Goal: Task Accomplishment & Management: Use online tool/utility

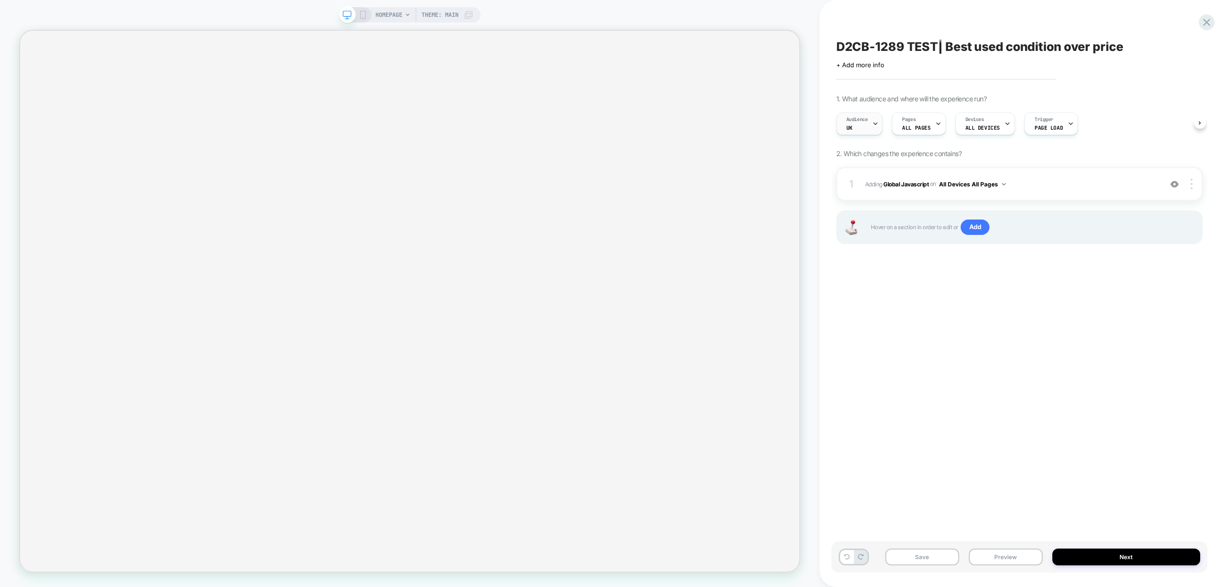
click at [869, 130] on div "Audience UK" at bounding box center [857, 124] width 41 height 22
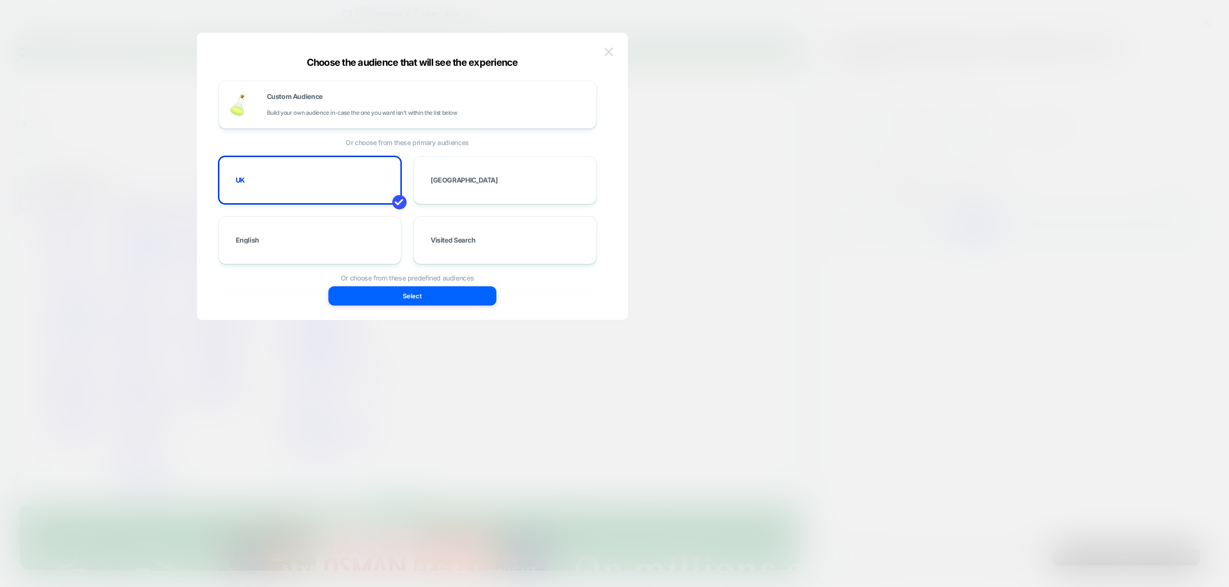
click at [607, 53] on img at bounding box center [608, 52] width 9 height 8
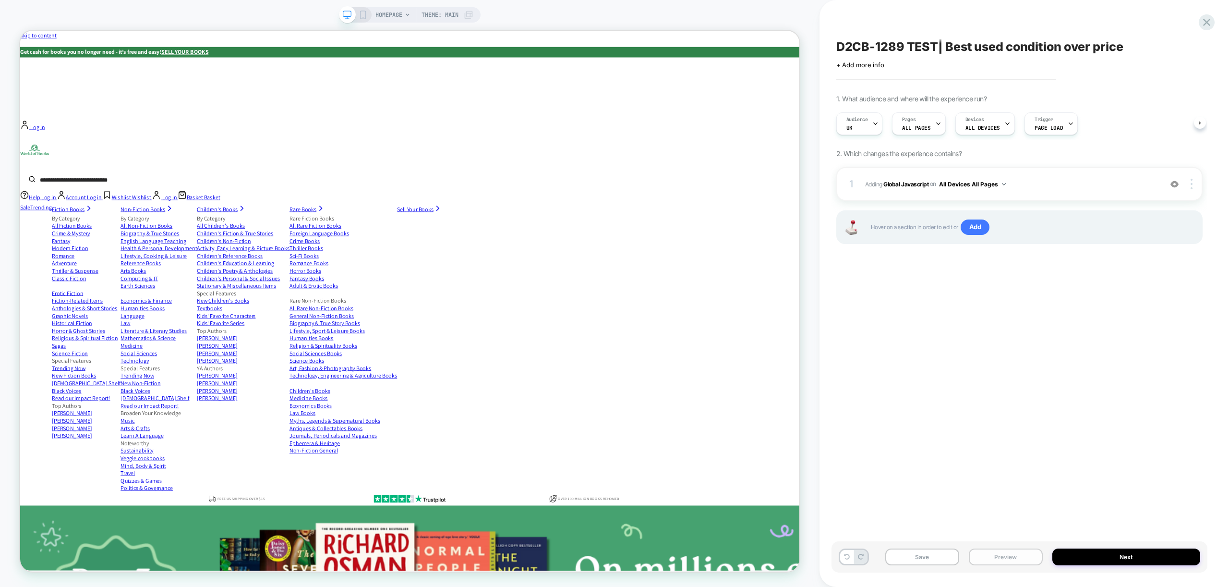
click at [997, 559] on button "Preview" at bounding box center [1006, 556] width 74 height 17
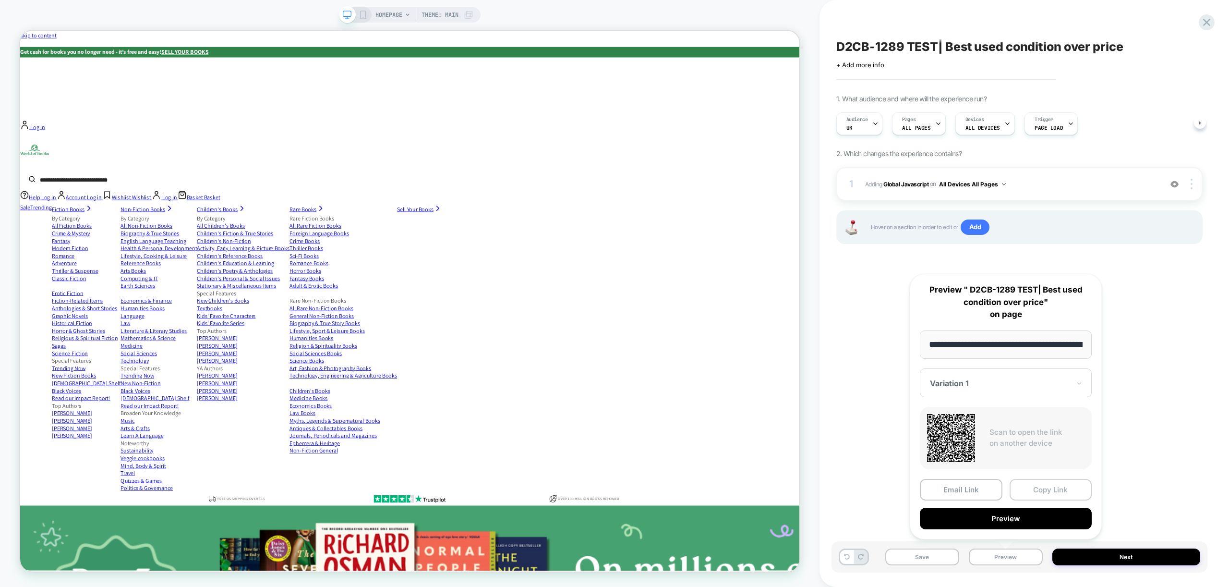
click at [1067, 487] on button "Copy Link" at bounding box center [1051, 490] width 83 height 22
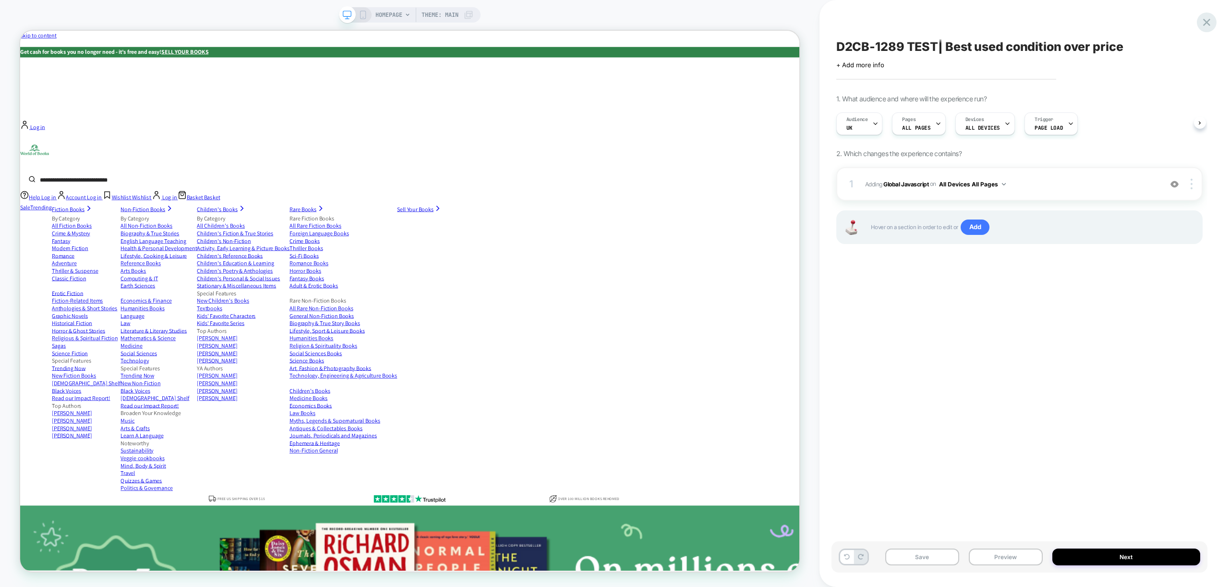
click at [1204, 23] on icon at bounding box center [1206, 22] width 13 height 13
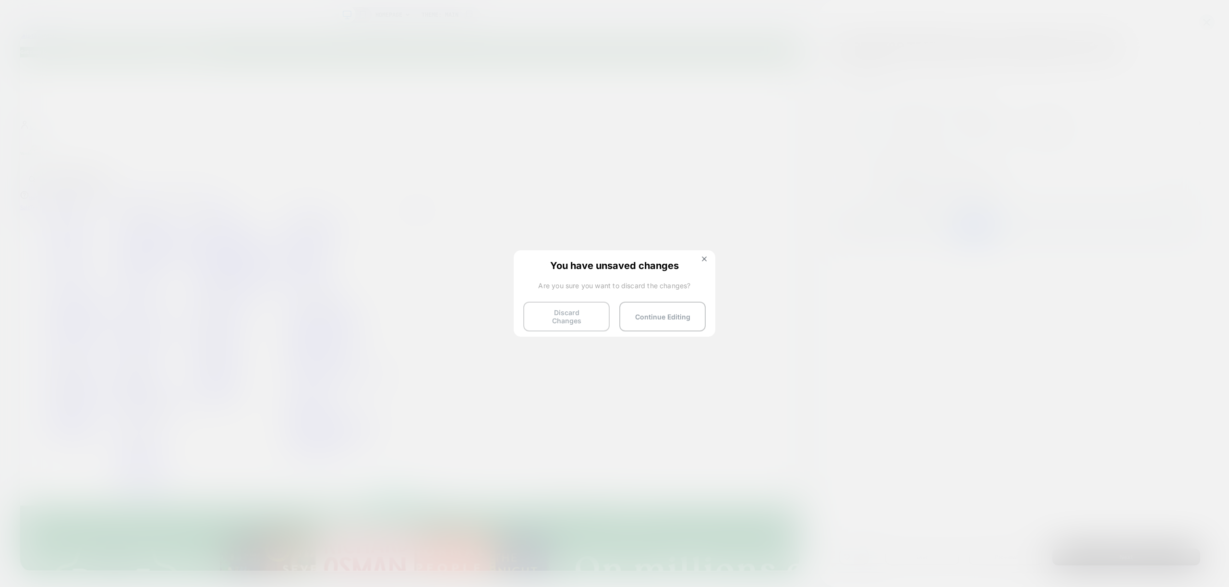
click at [559, 312] on button "Discard Changes" at bounding box center [566, 317] width 86 height 30
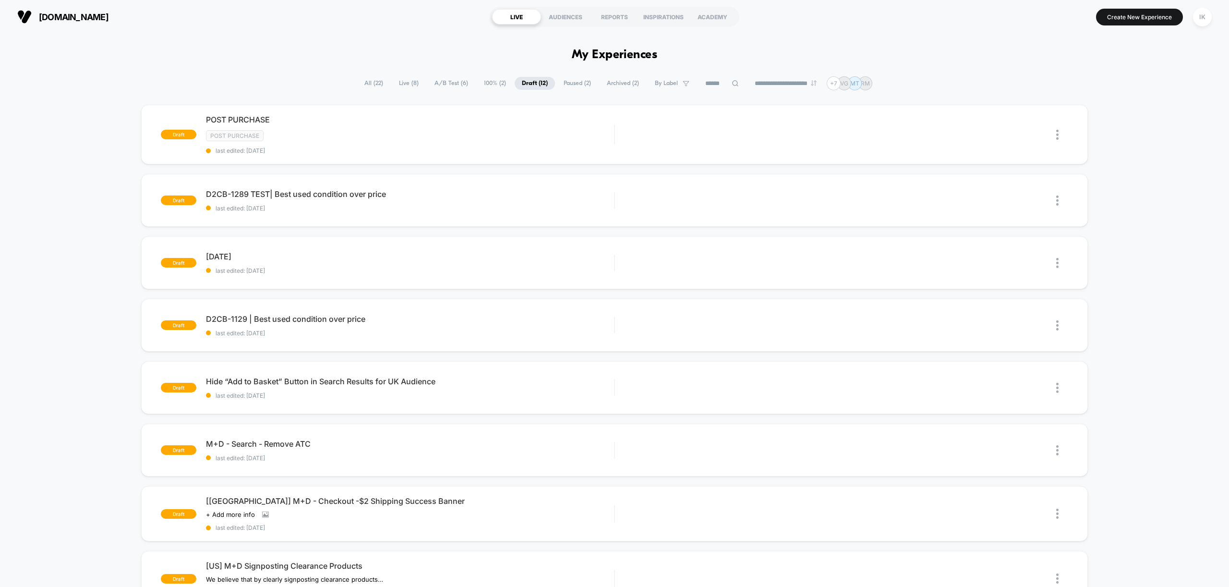
click at [399, 85] on span "Live ( 8 )" at bounding box center [409, 83] width 34 height 13
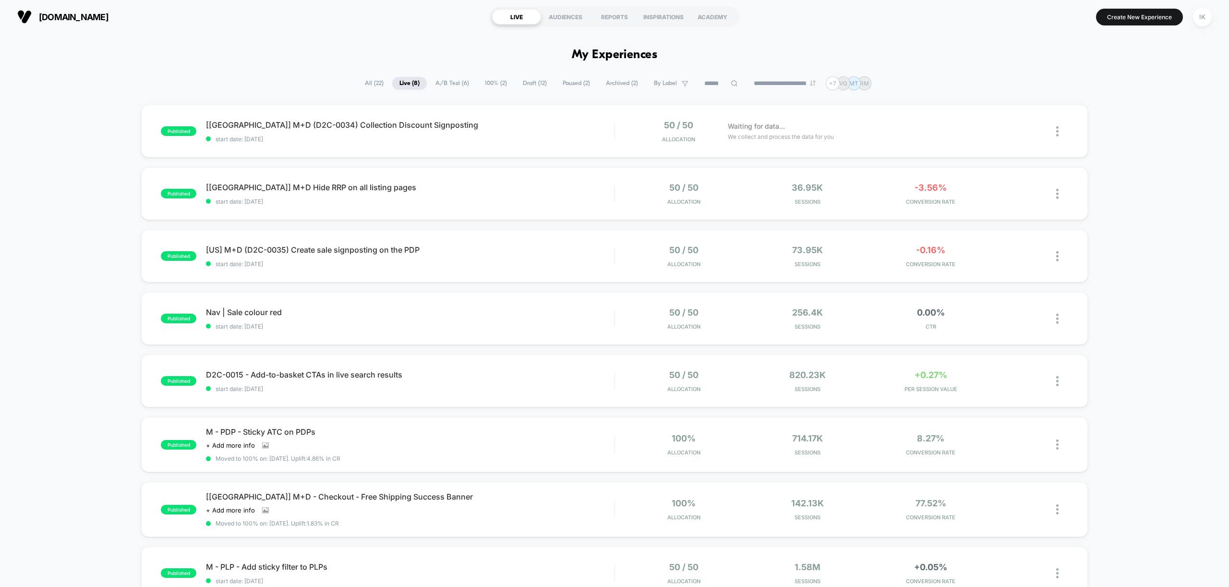
click at [524, 84] on span "Draft ( 12 )" at bounding box center [535, 83] width 38 height 13
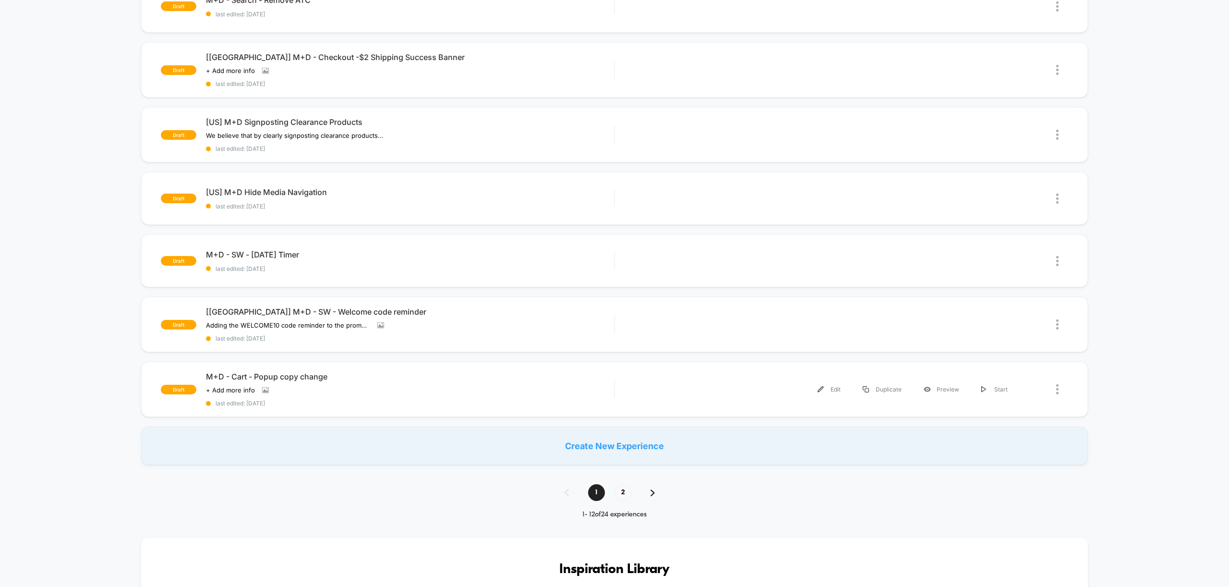
scroll to position [461, 0]
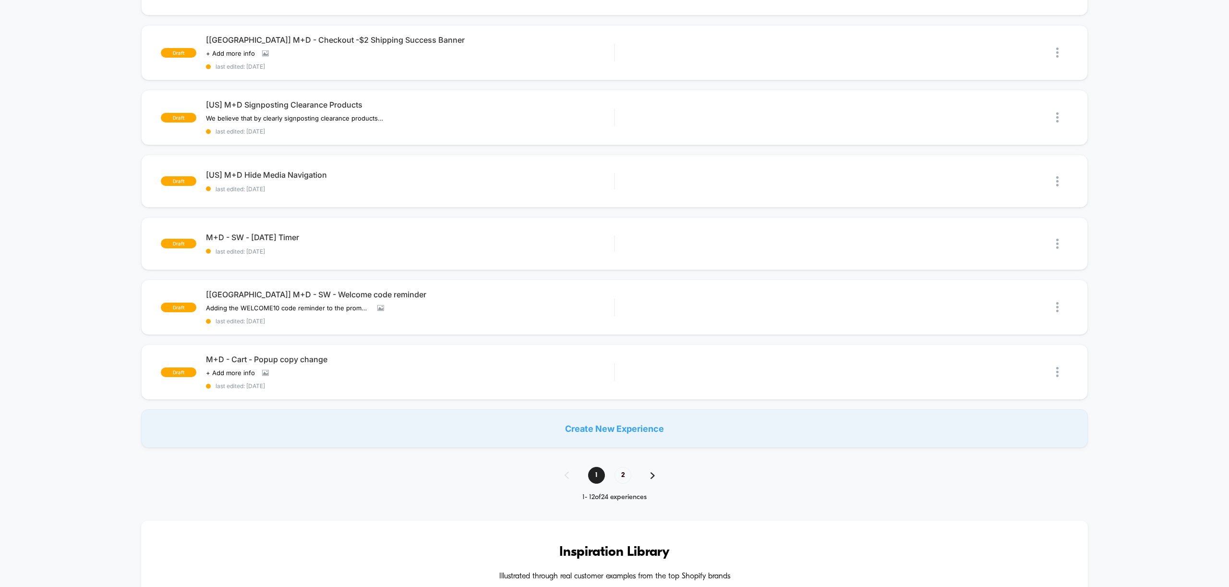
click at [653, 474] on img at bounding box center [653, 475] width 4 height 7
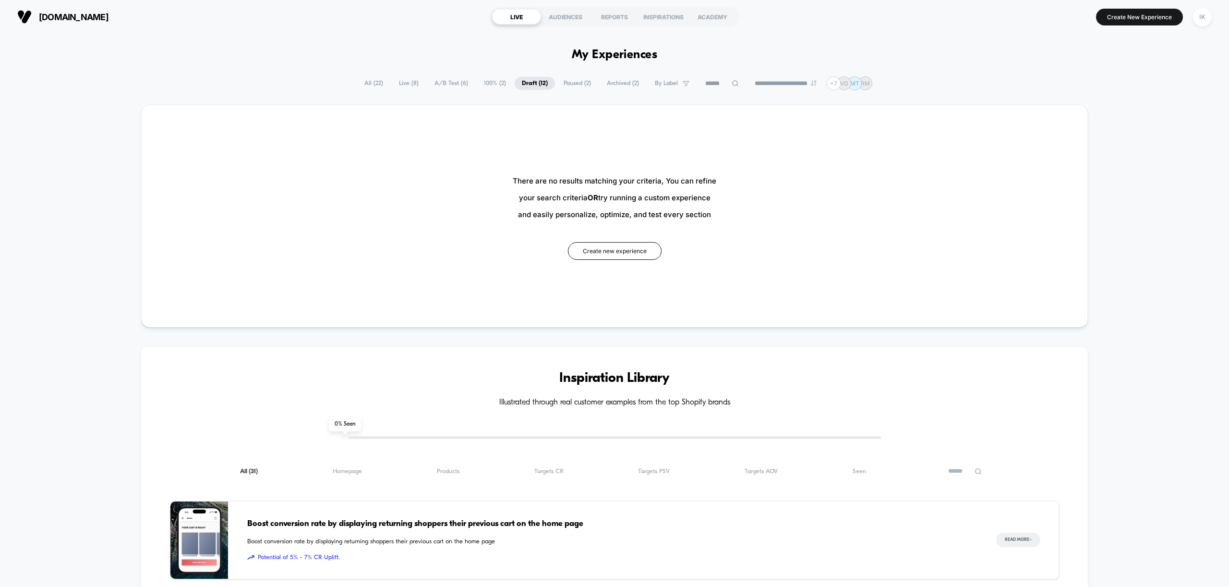
click at [490, 85] on span "100% ( 2 )" at bounding box center [495, 83] width 36 height 13
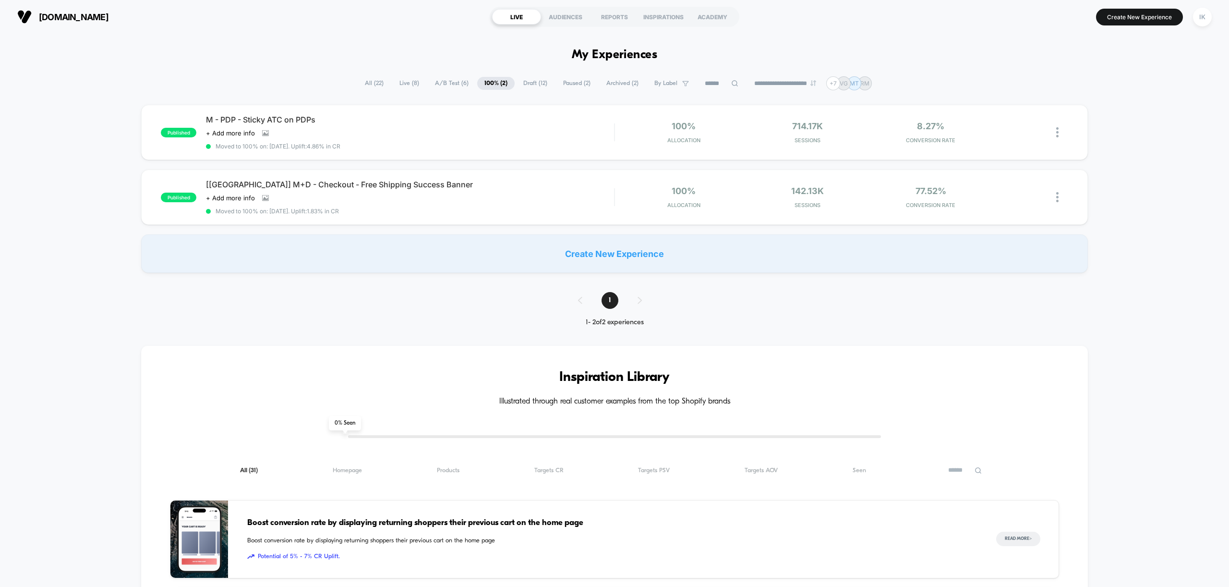
click at [446, 87] on span "A/B Test ( 6 )" at bounding box center [452, 83] width 48 height 13
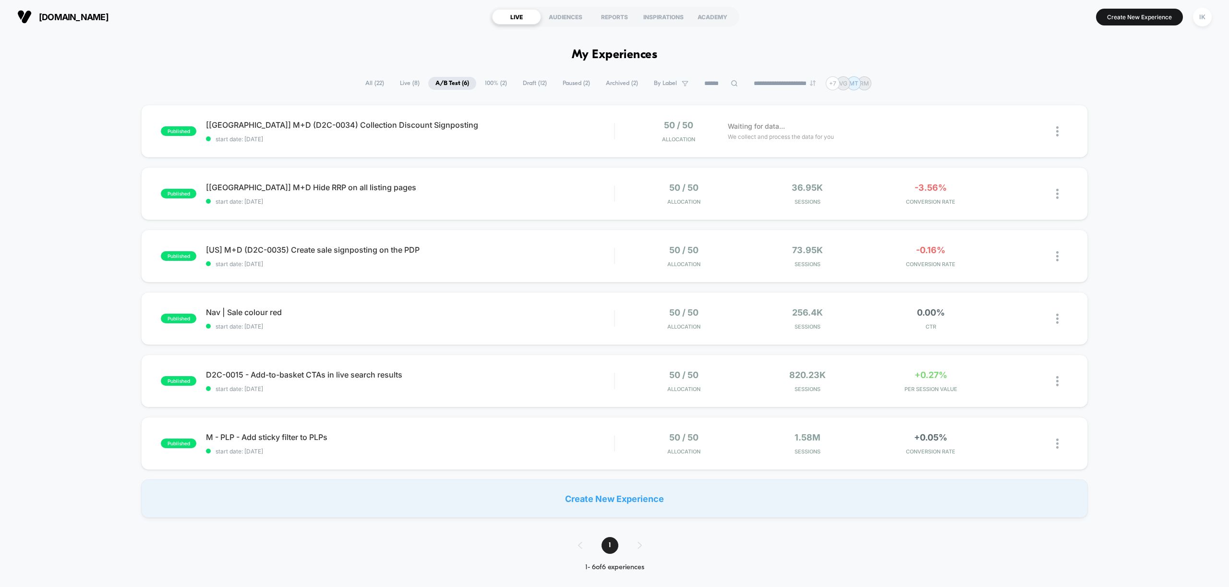
click at [401, 84] on span "Live ( 8 )" at bounding box center [410, 83] width 34 height 13
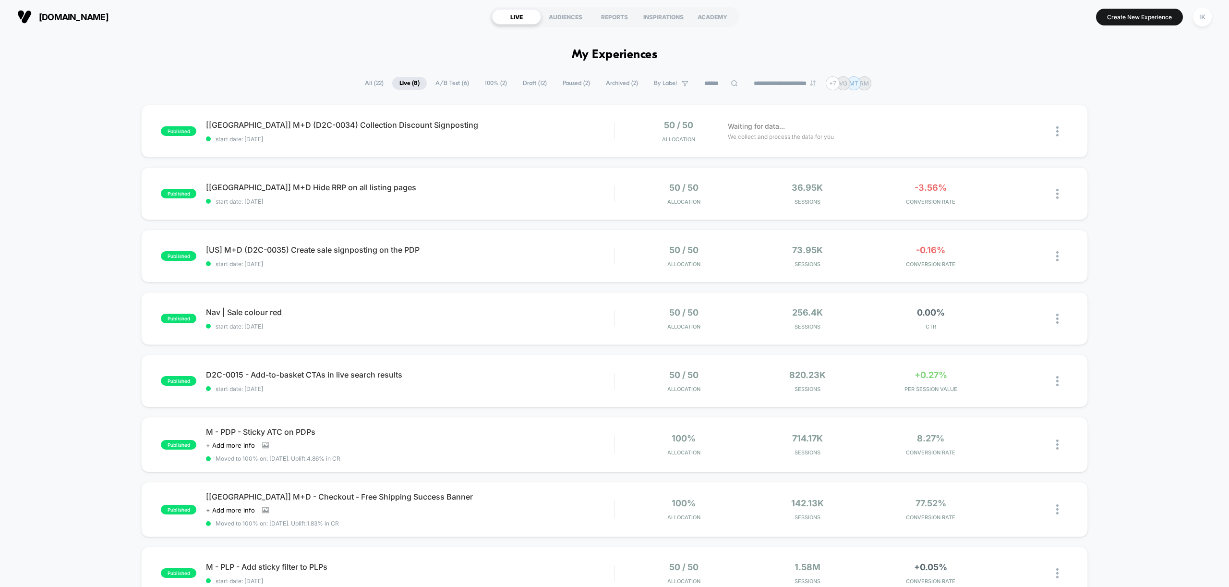
click at [366, 83] on span "All ( 22 )" at bounding box center [374, 83] width 33 height 13
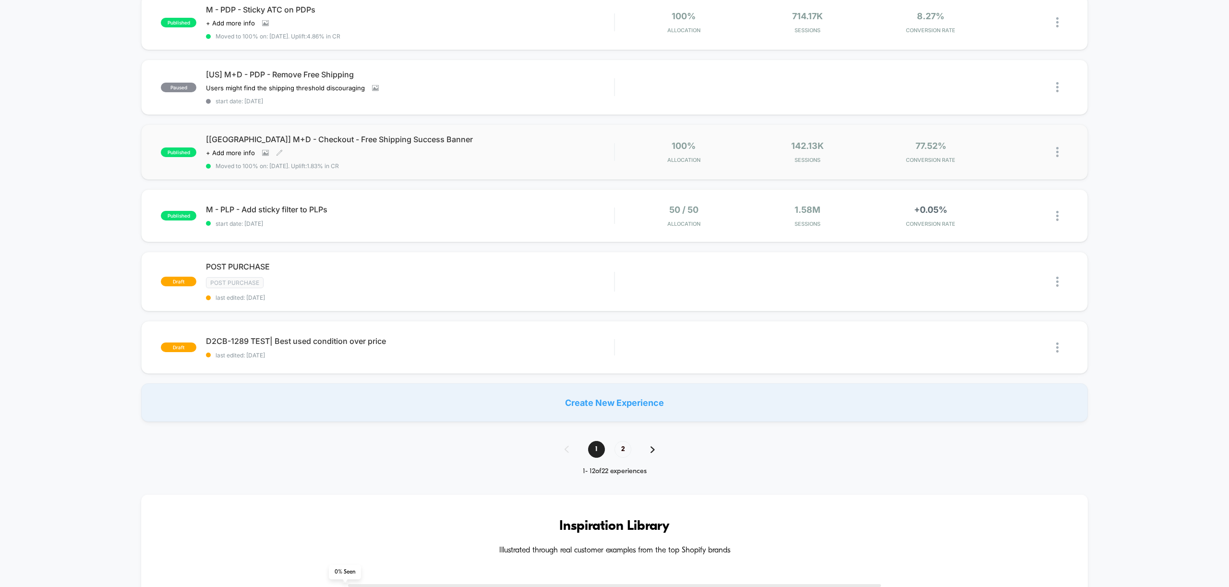
scroll to position [519, 0]
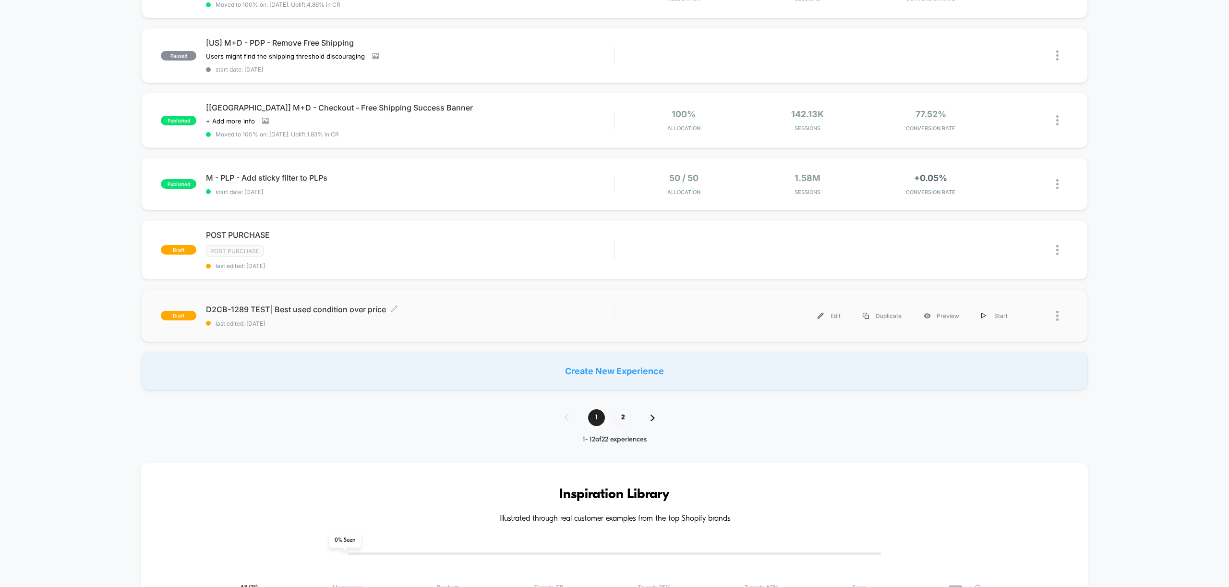
click at [278, 308] on span "D2CB-1289 TEST| Best used condition over price Click to edit experience details" at bounding box center [410, 309] width 408 height 10
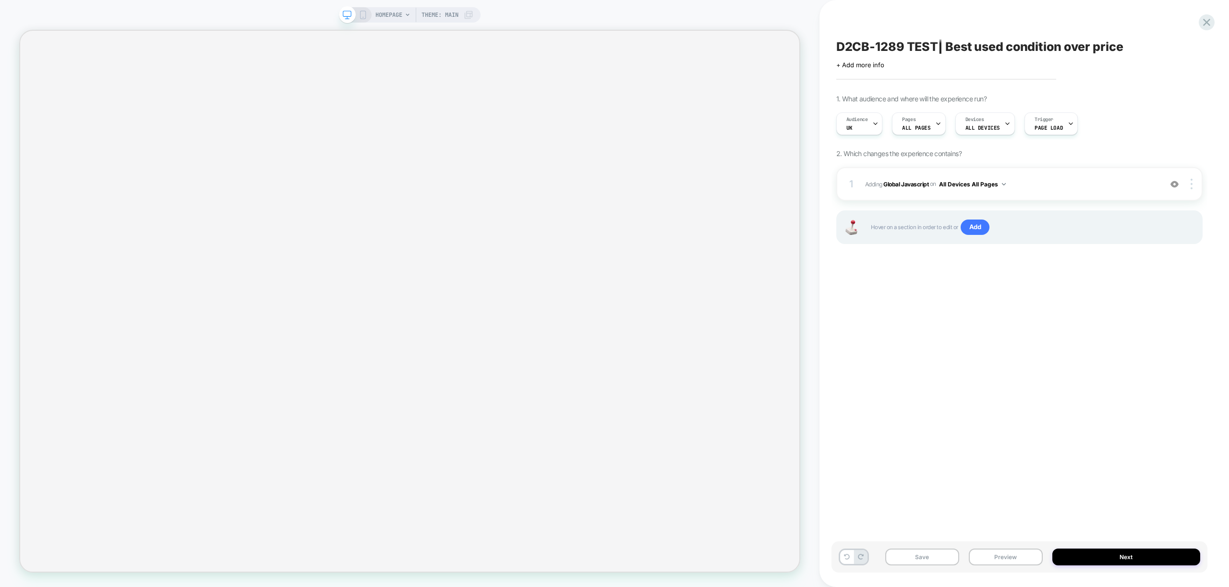
click at [467, 16] on icon at bounding box center [468, 15] width 8 height 8
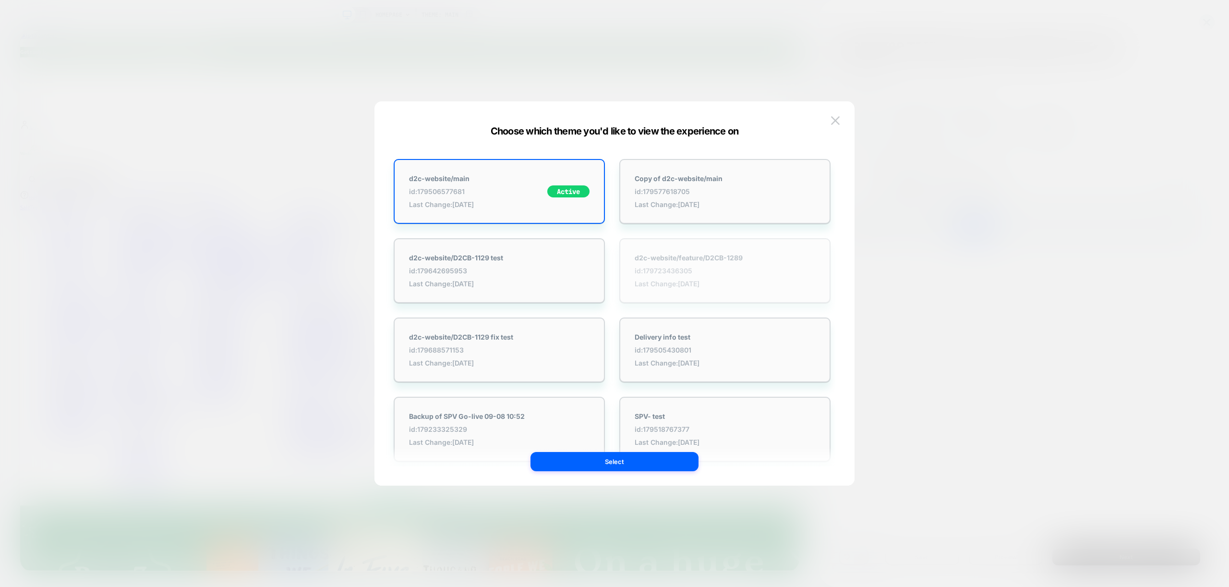
click at [765, 281] on div "d2c-website/feature/D2CB-1289 id: 179723436305 Last Change: 10/8/2025" at bounding box center [724, 270] width 211 height 65
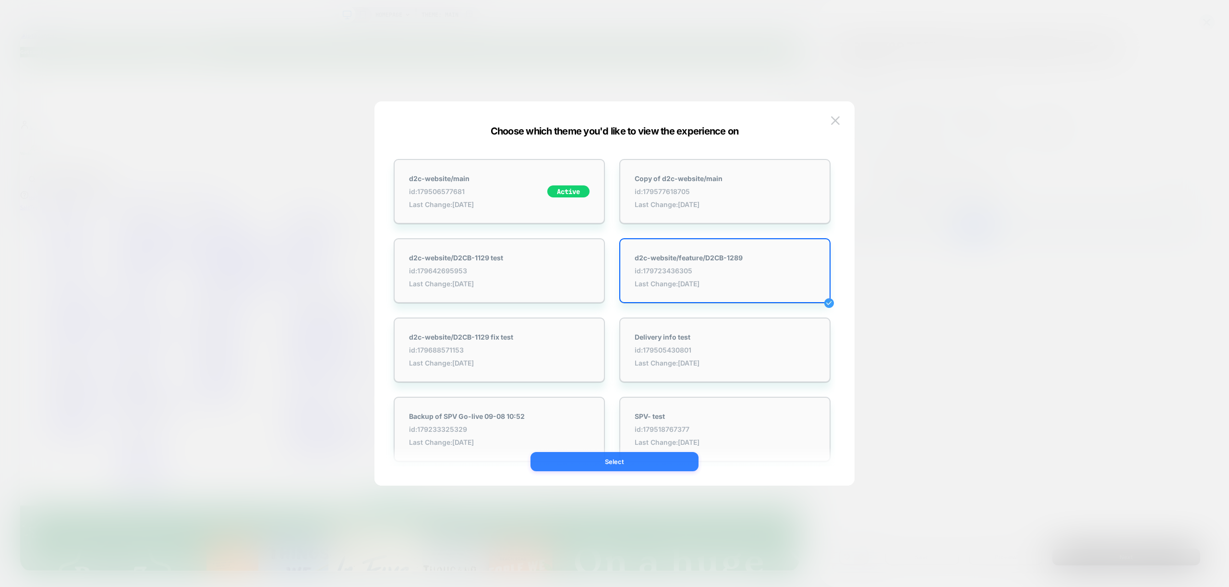
click at [676, 463] on button "Select" at bounding box center [615, 461] width 168 height 19
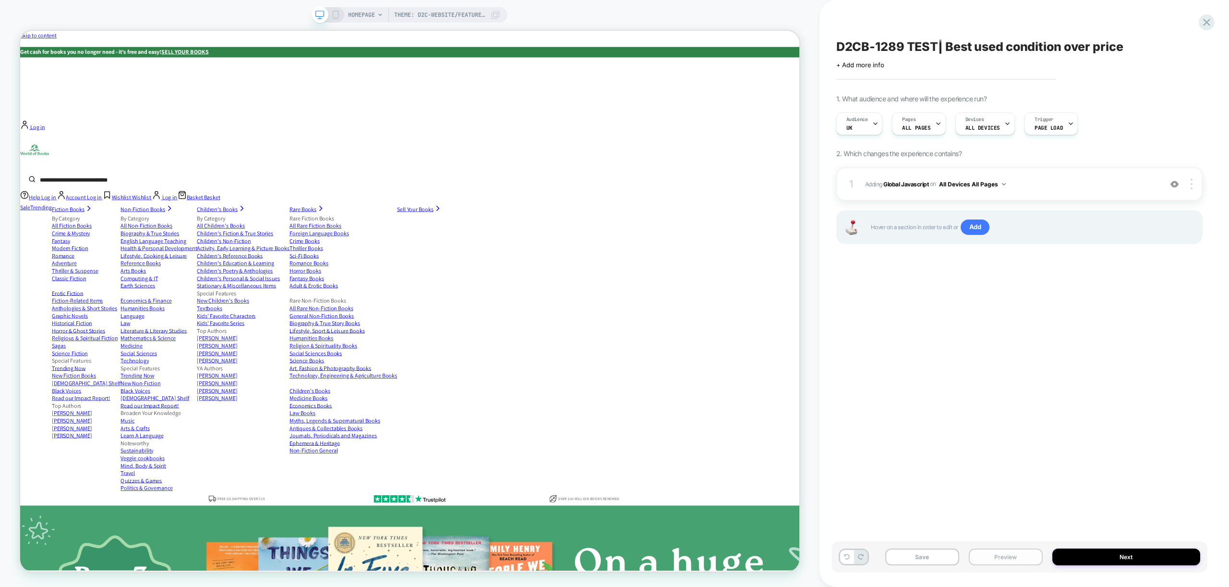
click at [1013, 562] on button "Preview" at bounding box center [1006, 556] width 74 height 17
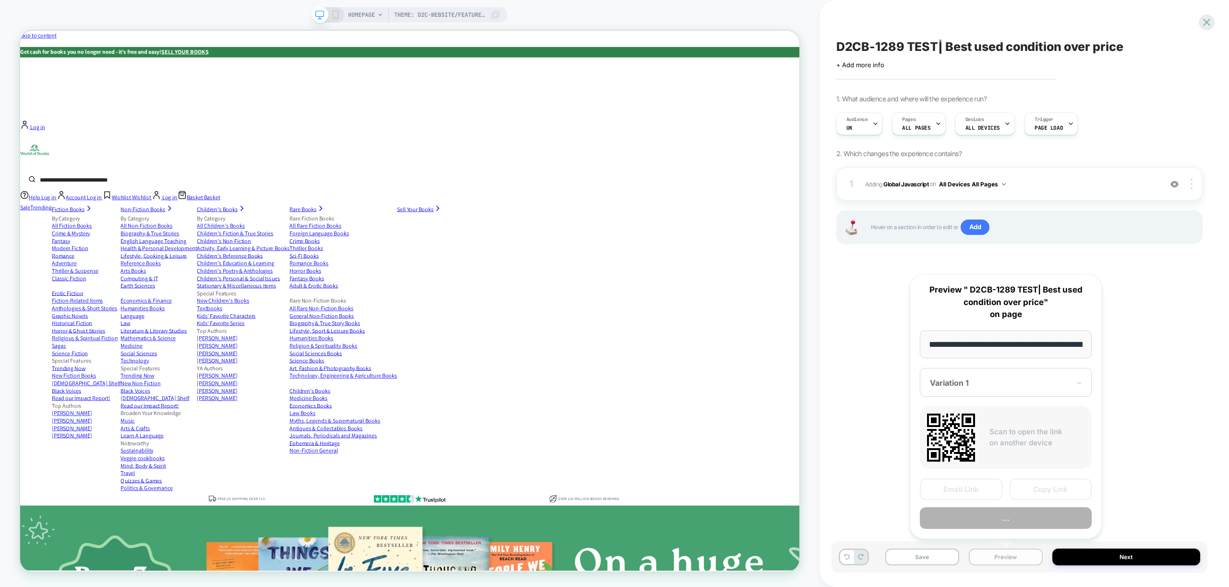
scroll to position [0, 103]
click at [1044, 491] on button "Copy Link" at bounding box center [1051, 490] width 83 height 22
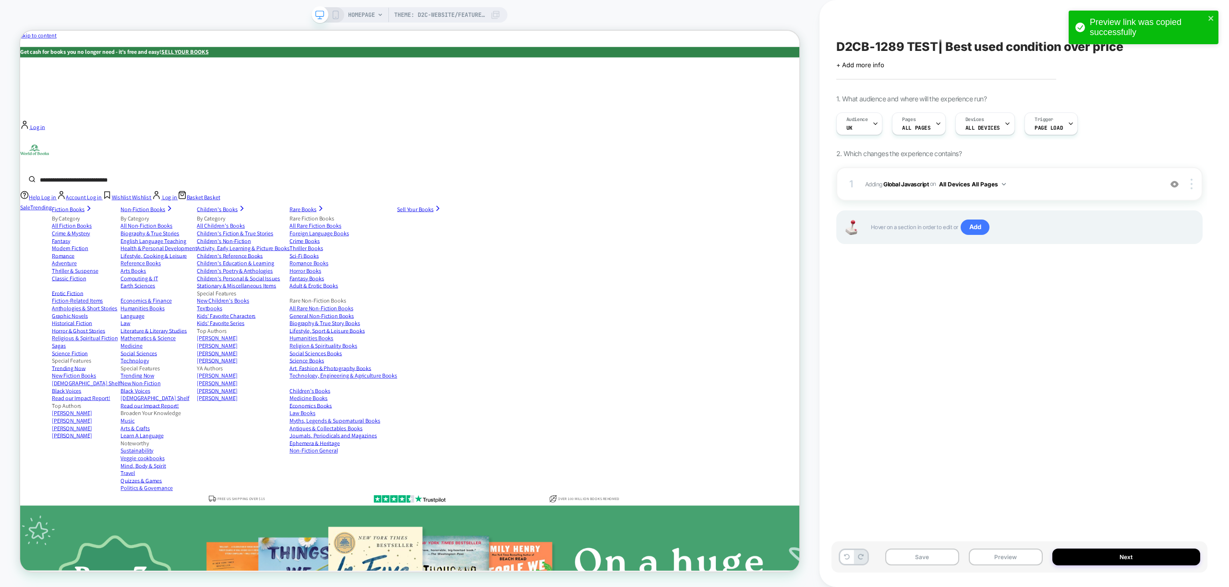
scroll to position [0, 0]
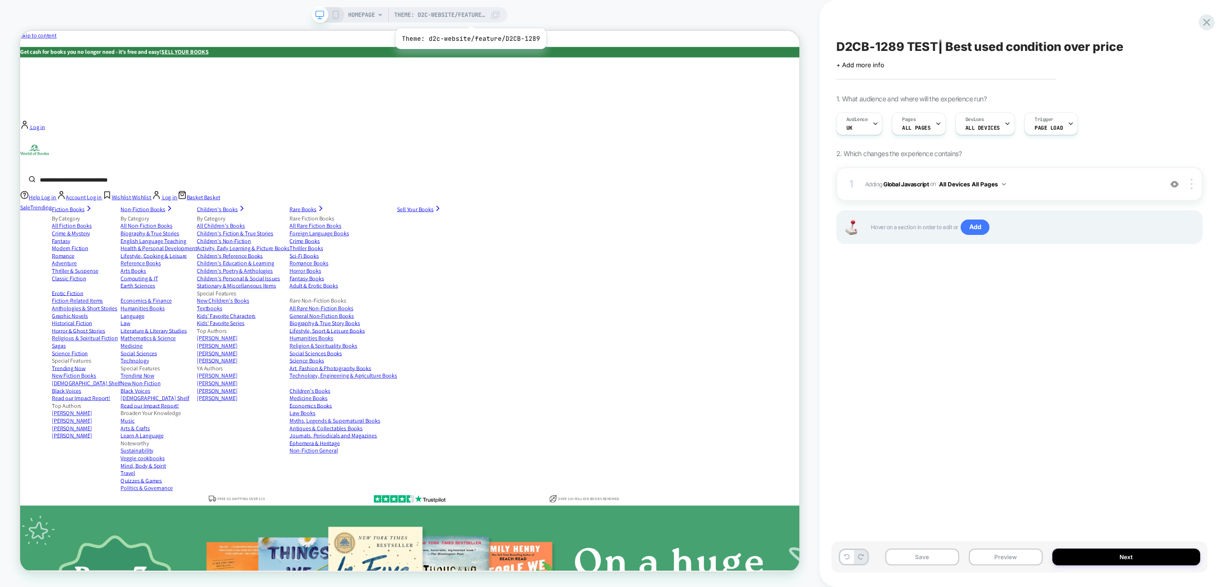
click at [469, 16] on span "Theme: d2c-website/feature/D2CB-1289" at bounding box center [439, 14] width 91 height 15
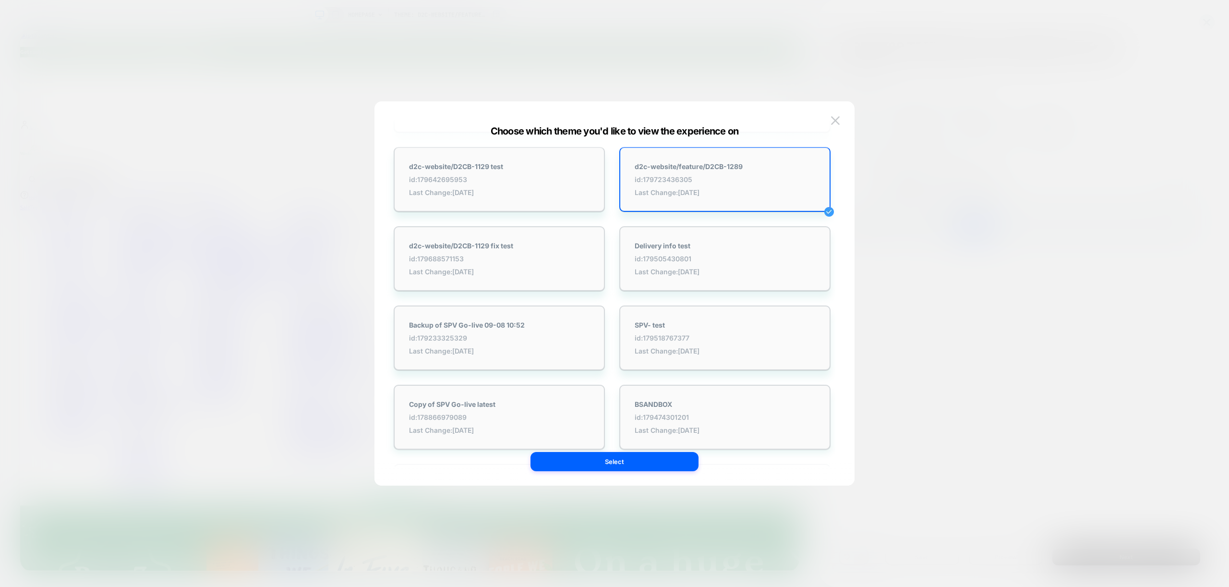
scroll to position [115, 0]
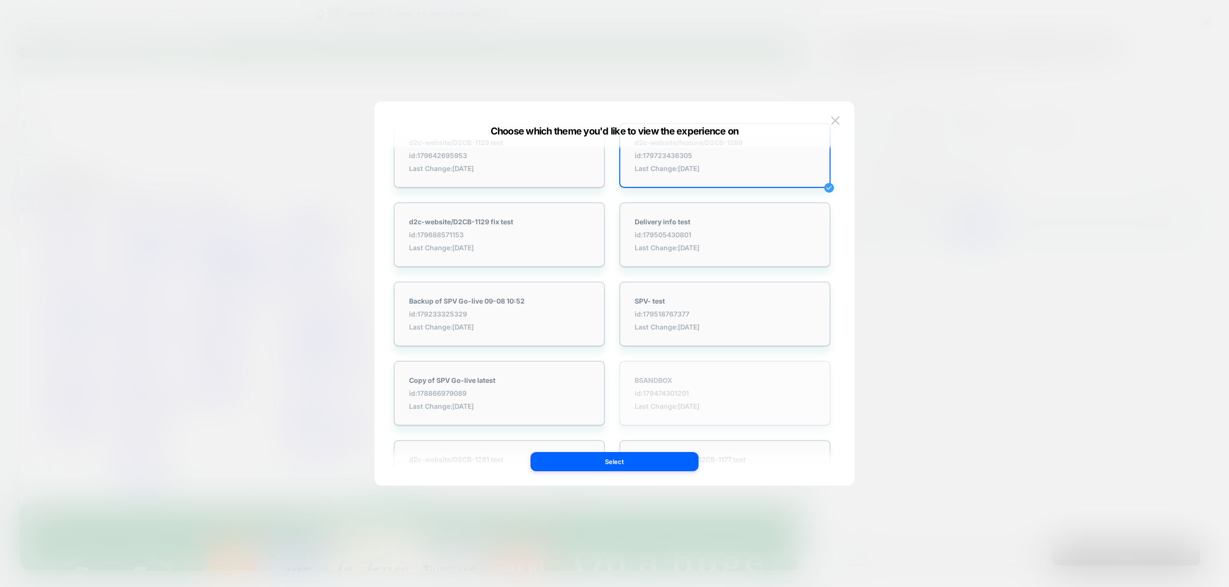
click at [735, 384] on div "BSANDBOX id: 179474301201 Last Change: 10/8/2025" at bounding box center [724, 393] width 211 height 65
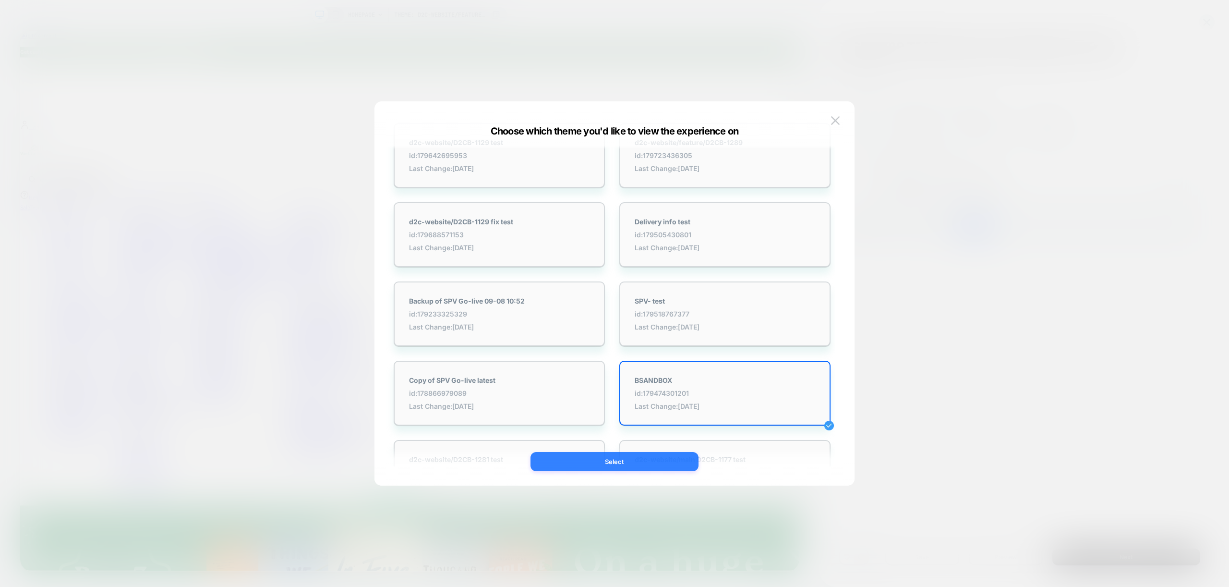
click at [676, 467] on button "Select" at bounding box center [615, 461] width 168 height 19
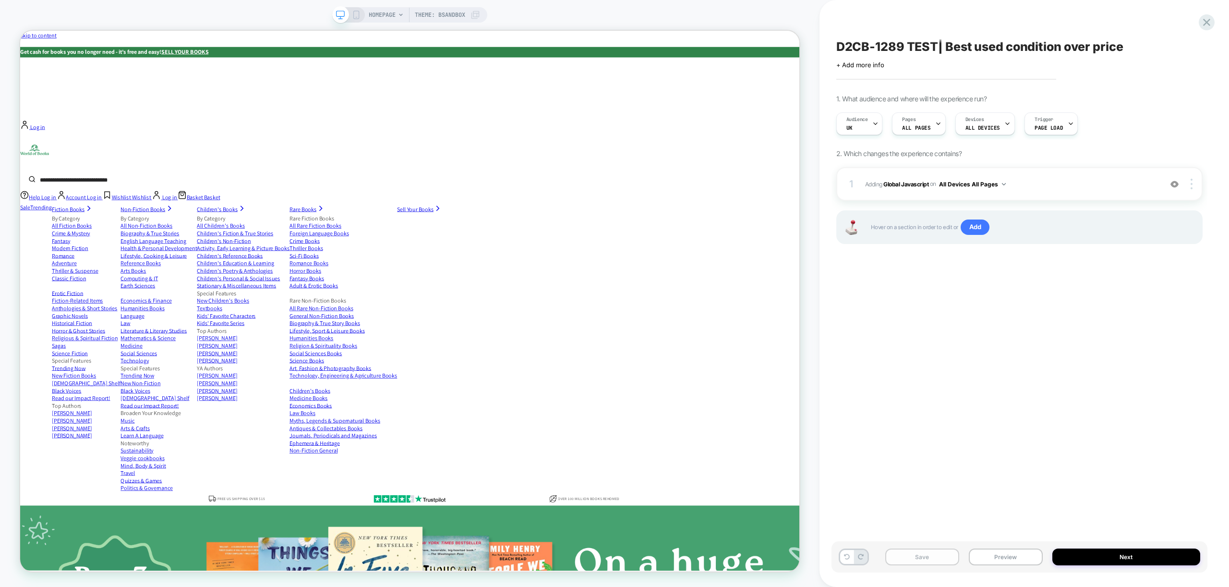
click at [937, 557] on button "Save" at bounding box center [922, 556] width 74 height 17
click at [970, 317] on div "D2CB-1289 TEST| Best used condition over price Click to edit experience details…" at bounding box center [1020, 293] width 376 height 567
click at [1200, 23] on icon at bounding box center [1206, 22] width 13 height 13
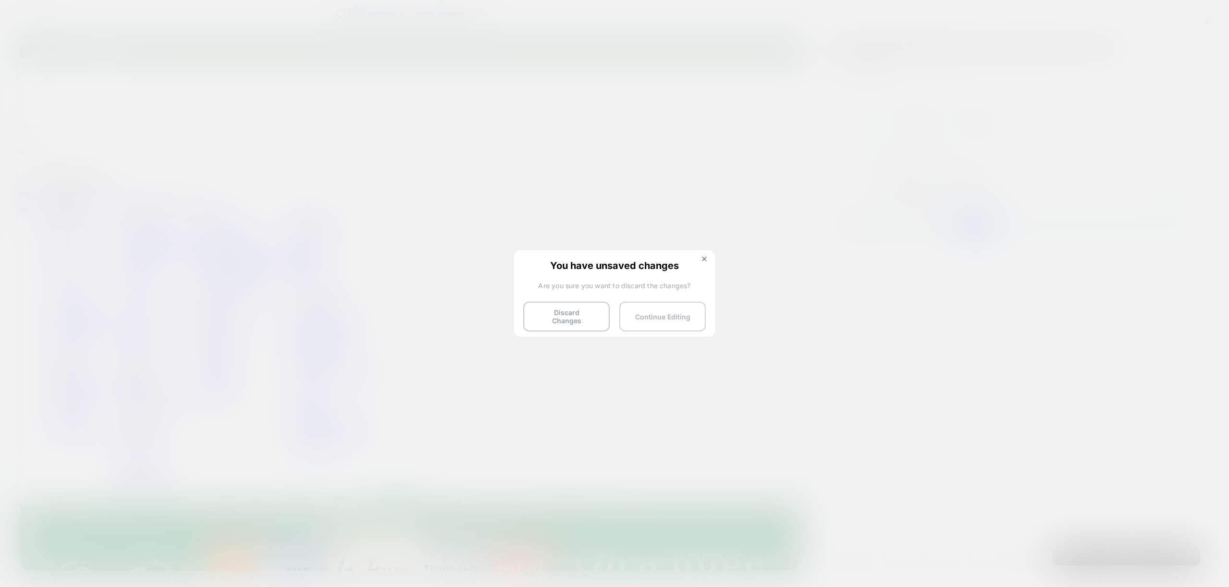
click at [675, 315] on button "Continue Editing" at bounding box center [662, 317] width 86 height 30
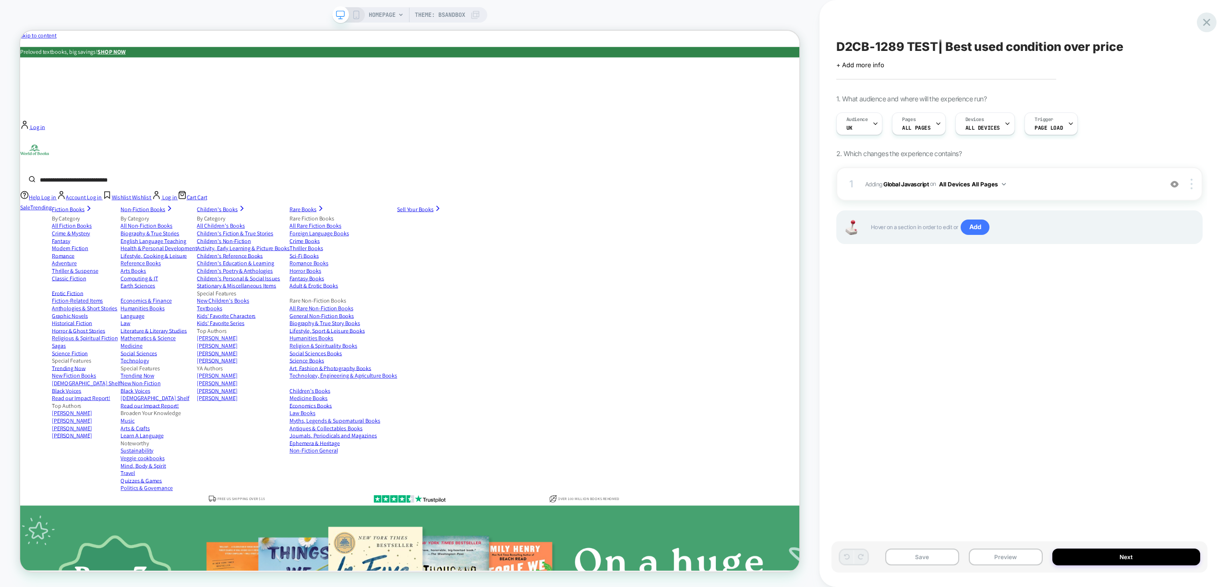
click at [1203, 24] on icon at bounding box center [1206, 22] width 13 height 13
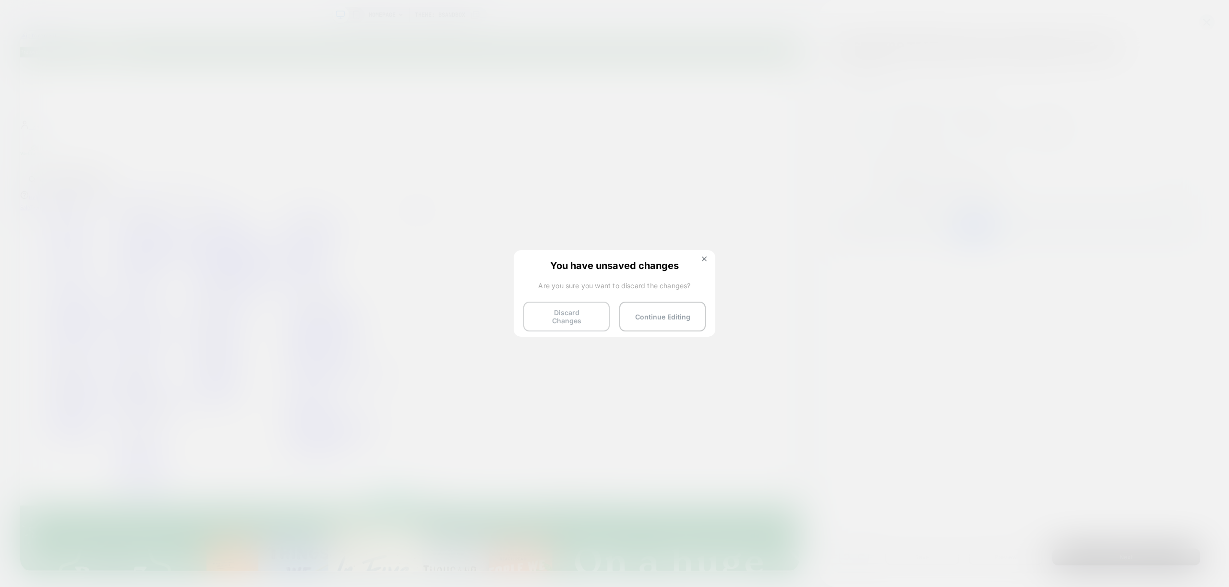
click at [558, 314] on button "Discard Changes" at bounding box center [566, 317] width 86 height 30
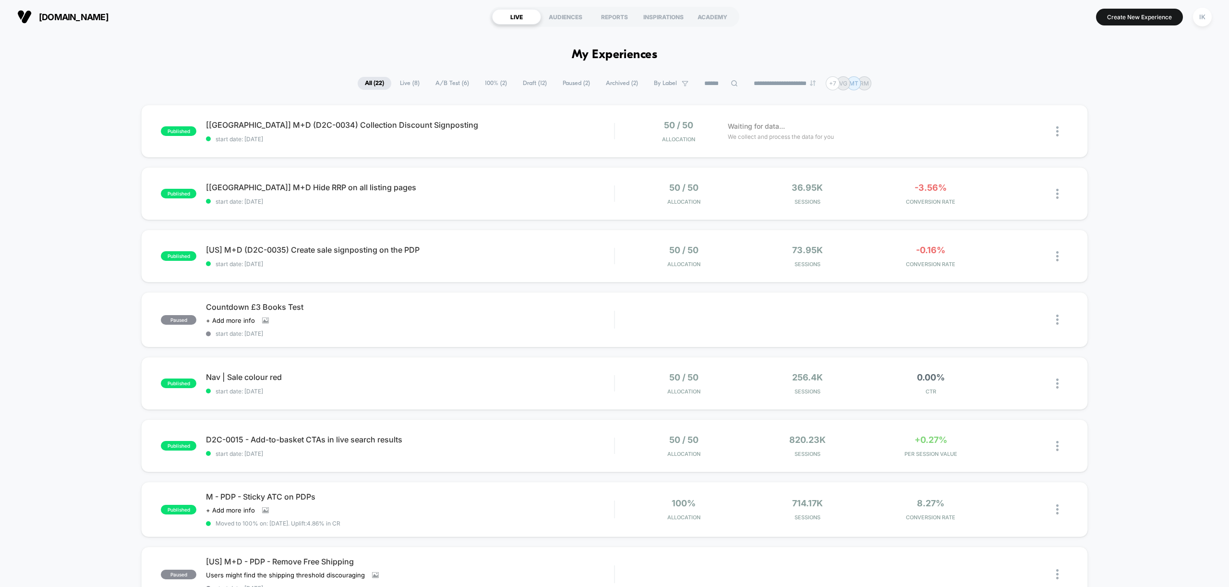
click at [528, 84] on span "Draft ( 12 )" at bounding box center [535, 83] width 38 height 13
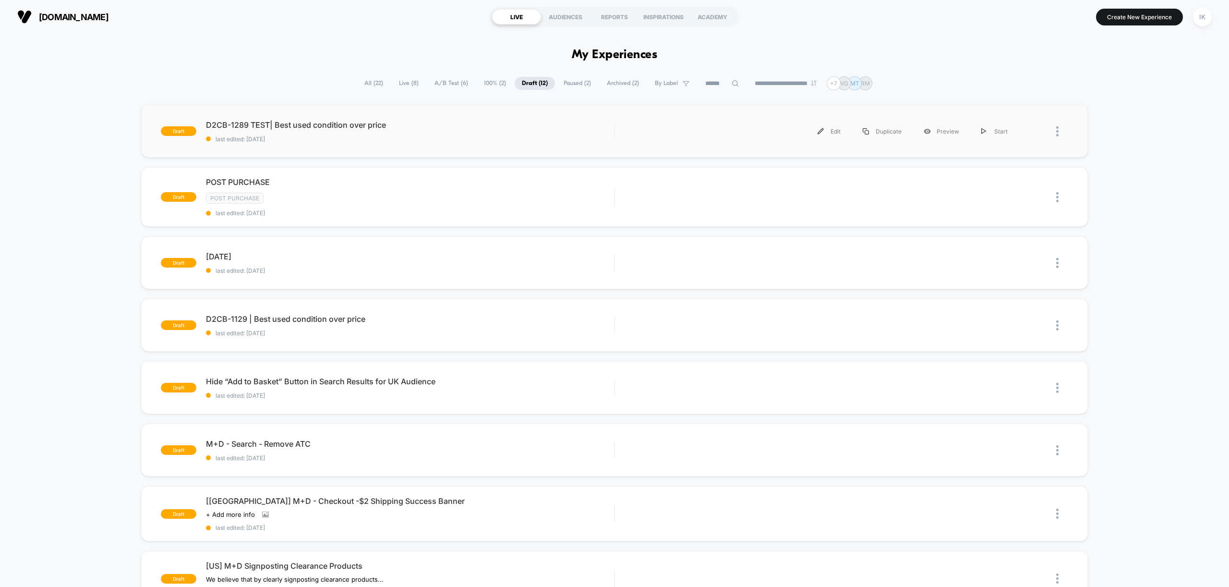
click at [1054, 139] on div at bounding box center [1043, 132] width 49 height 22
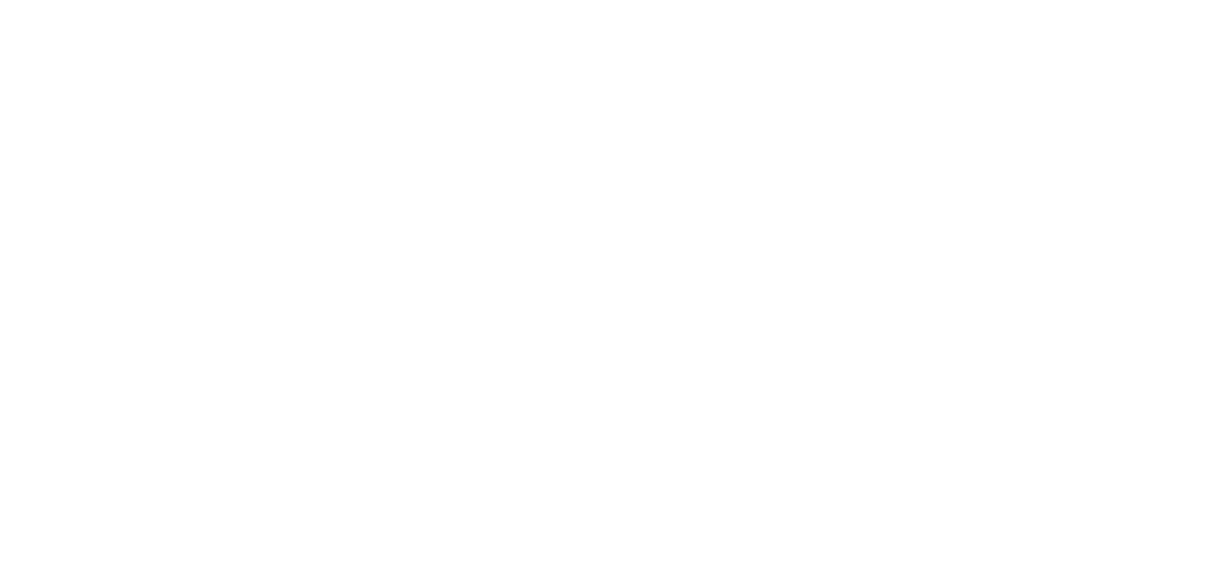
click at [1059, 136] on html "Display size not supported Unfortunately, our dashboard is not supported on a m…" at bounding box center [614, 293] width 1229 height 587
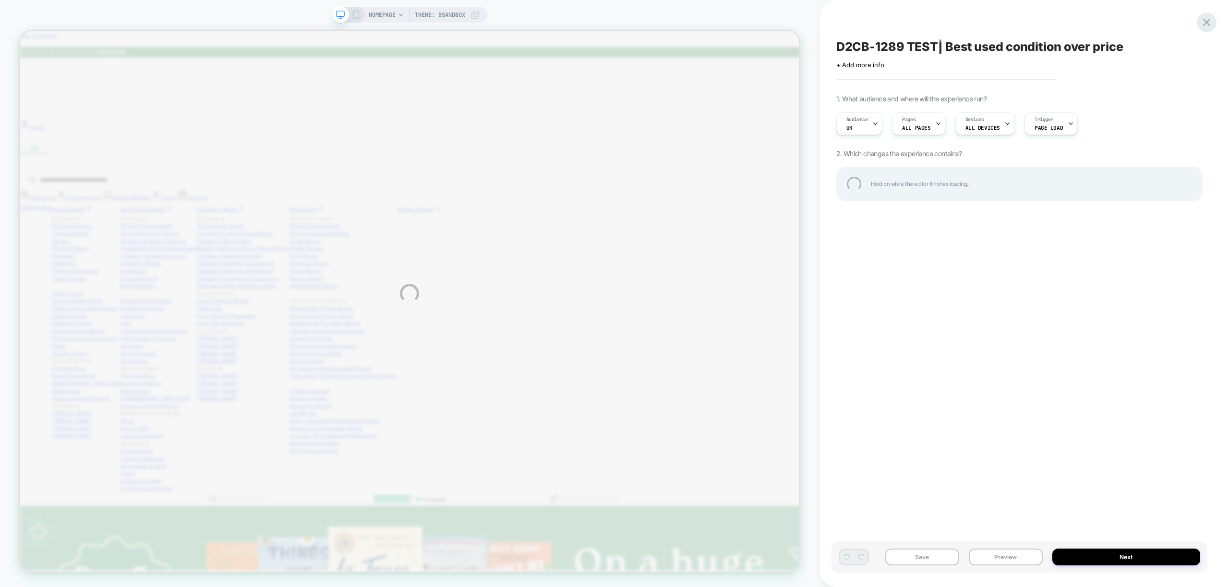
click at [1206, 23] on div at bounding box center [1207, 22] width 20 height 20
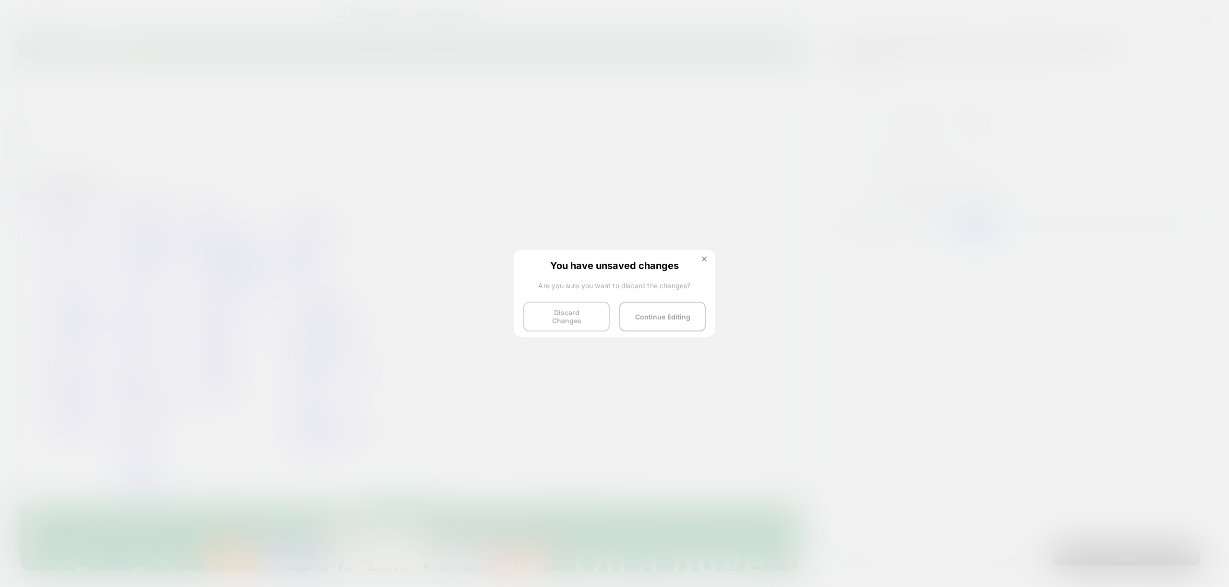
click at [561, 316] on button "Discard Changes" at bounding box center [566, 317] width 86 height 30
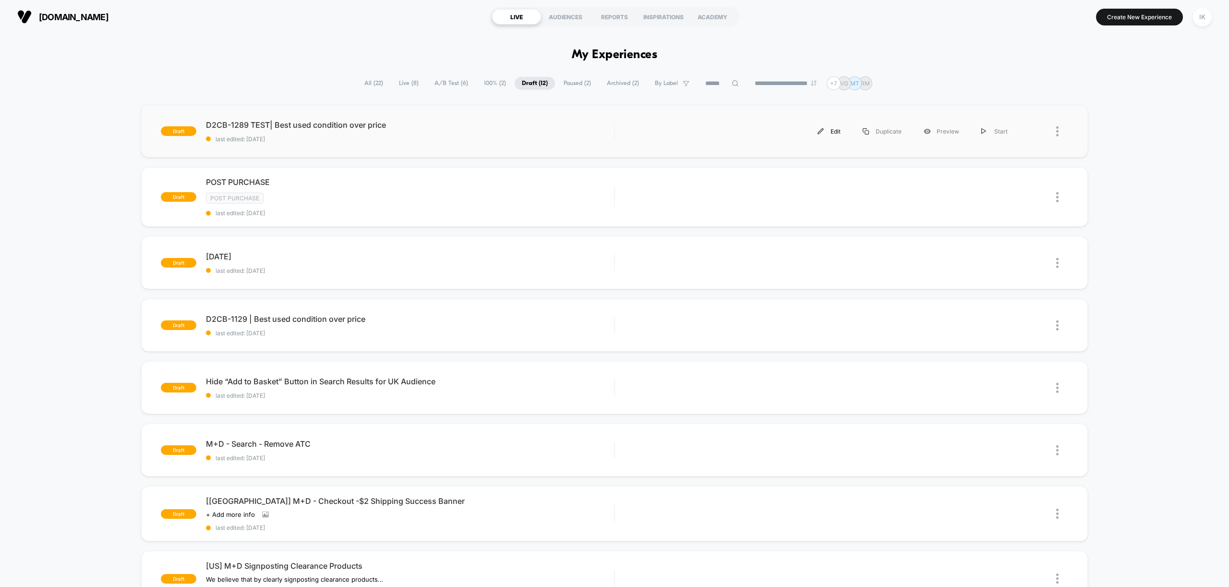
click at [827, 137] on div "Edit" at bounding box center [829, 132] width 45 height 22
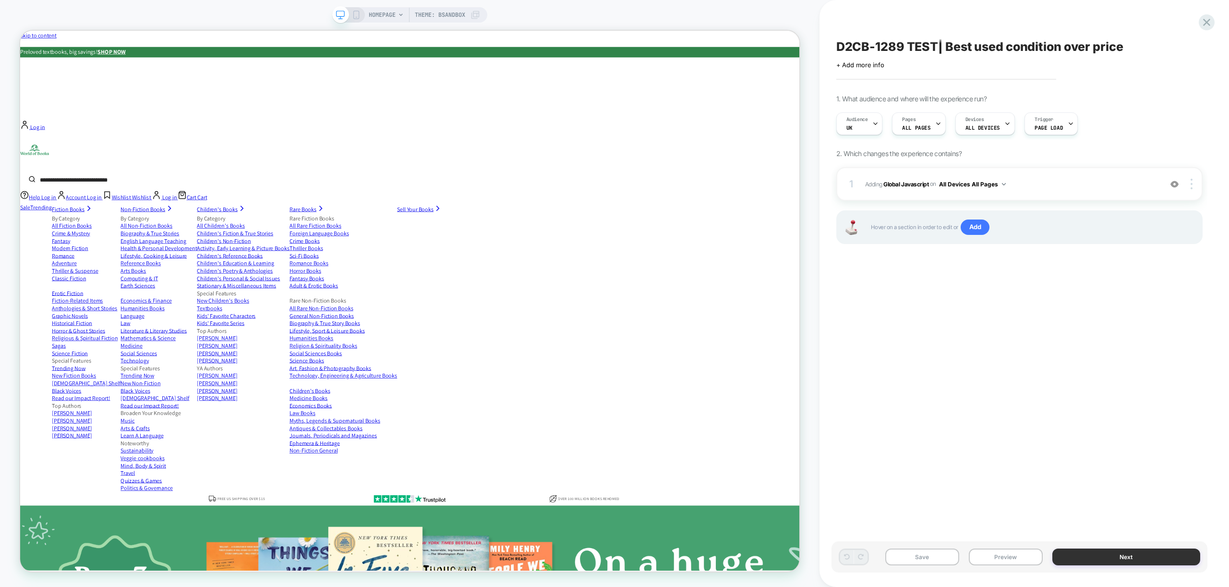
click at [1135, 561] on button "Next" at bounding box center [1126, 556] width 148 height 17
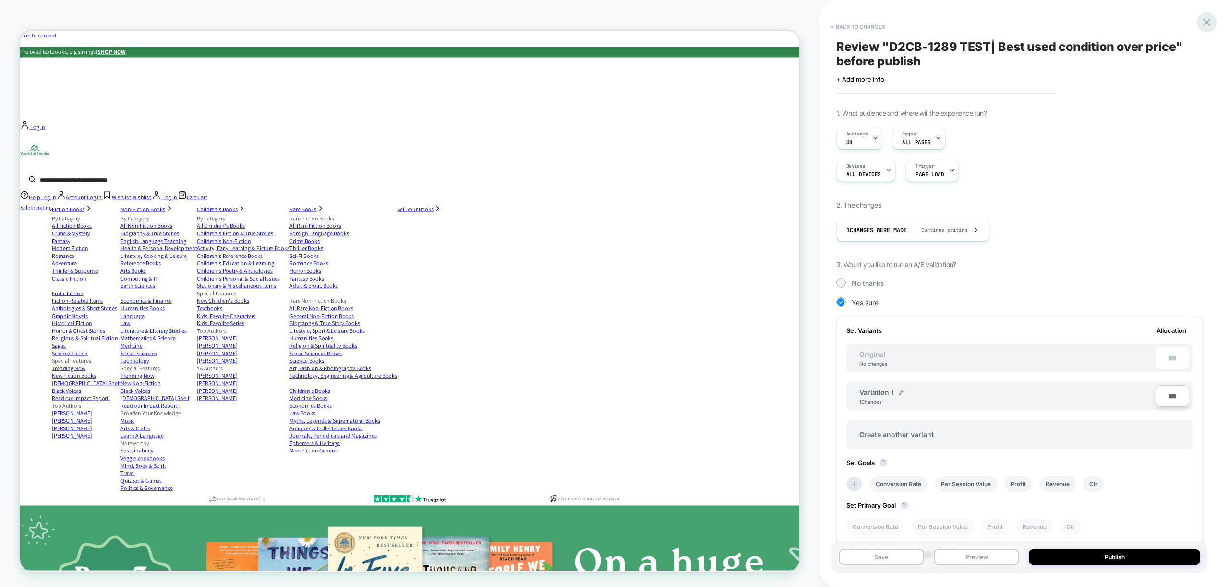
click at [1207, 24] on icon at bounding box center [1206, 22] width 13 height 13
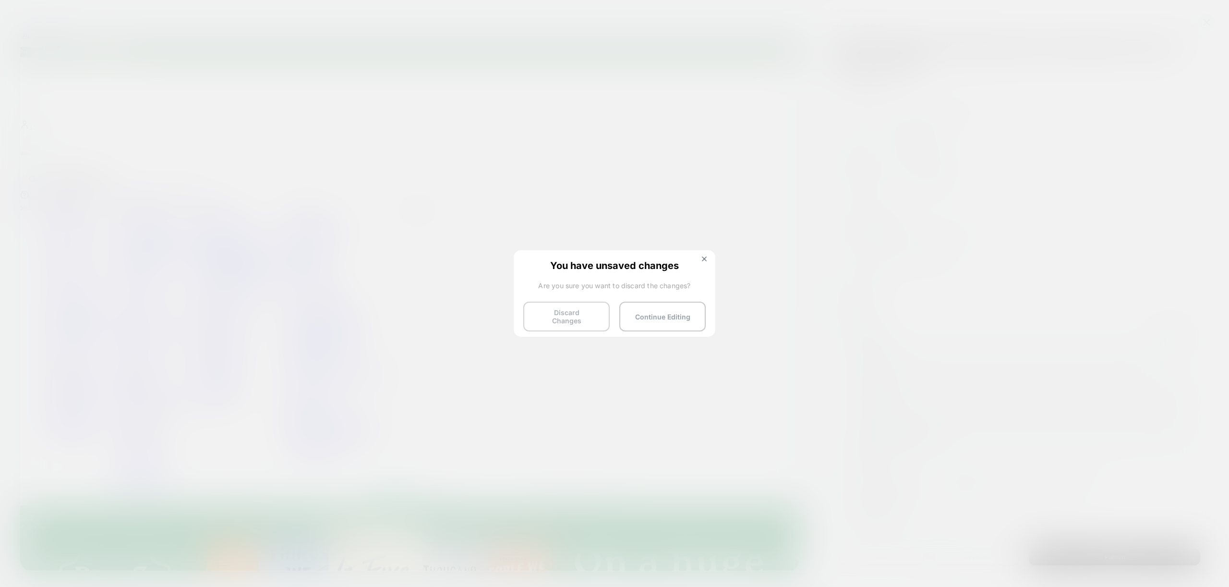
click at [553, 321] on button "Discard Changes" at bounding box center [566, 317] width 86 height 30
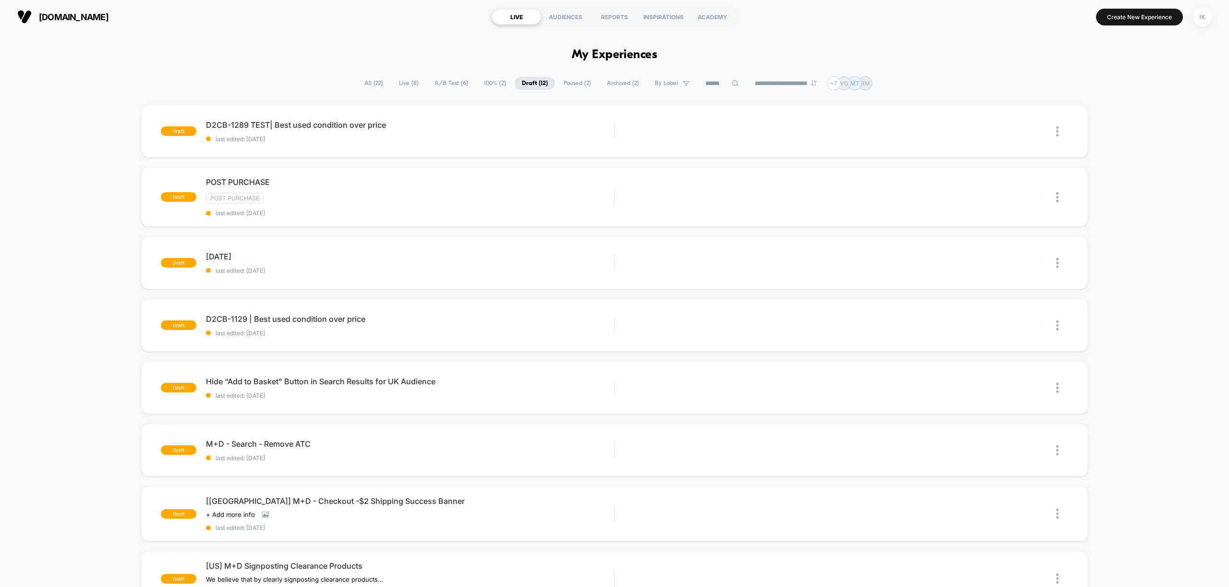
click at [395, 83] on span "Live ( 8 )" at bounding box center [409, 83] width 34 height 13
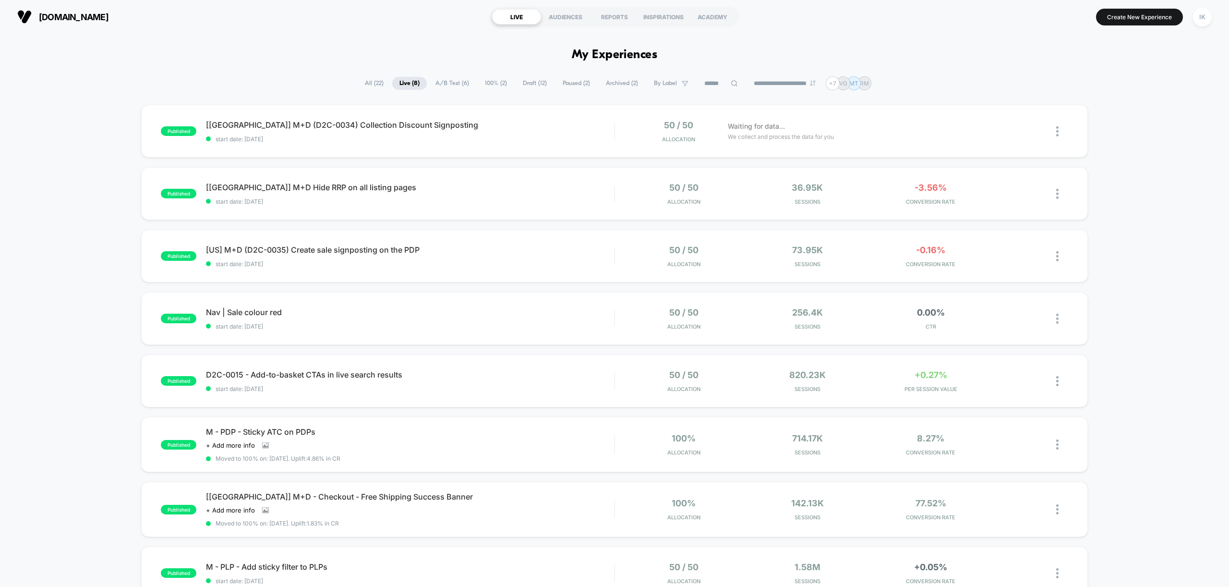
click at [524, 83] on span "Draft ( 12 )" at bounding box center [535, 83] width 38 height 13
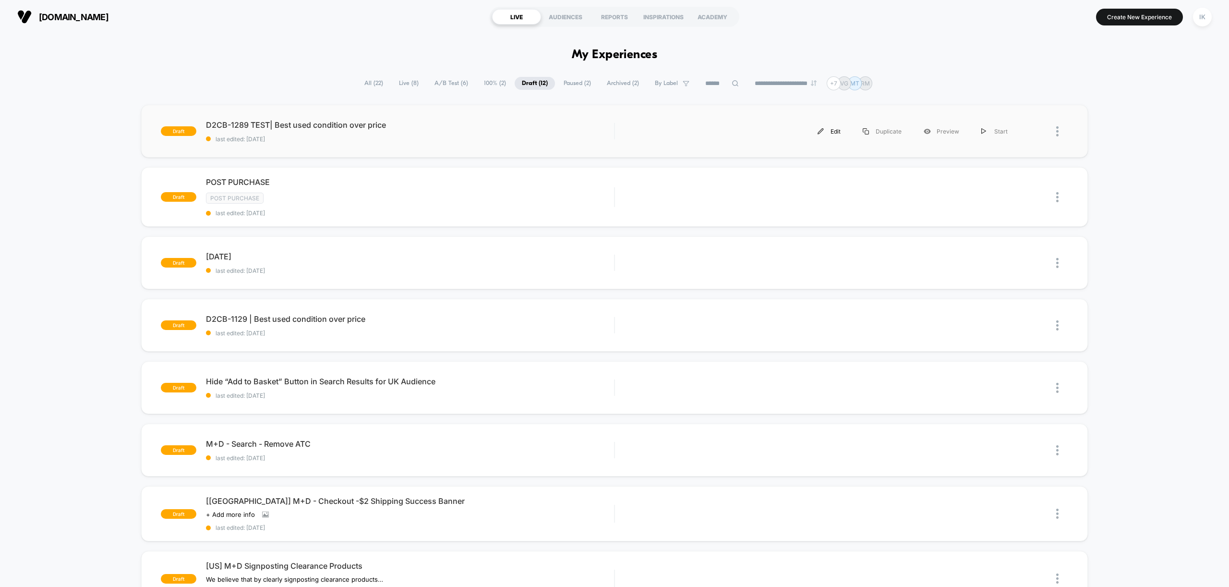
click at [831, 132] on div "Edit" at bounding box center [829, 132] width 45 height 22
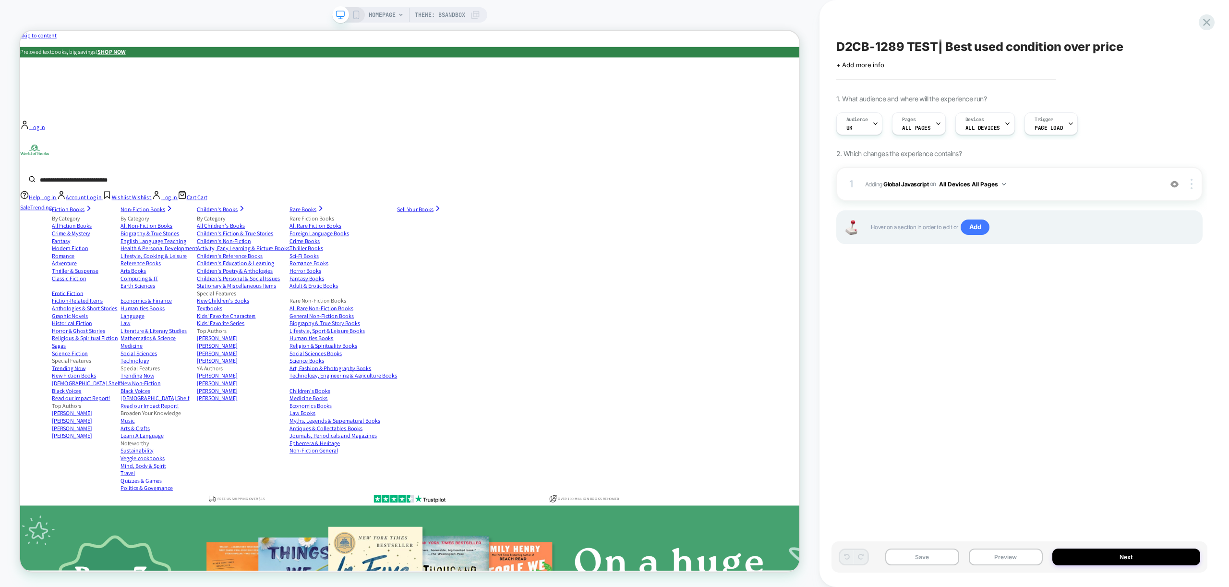
click at [473, 14] on icon at bounding box center [476, 15] width 10 height 10
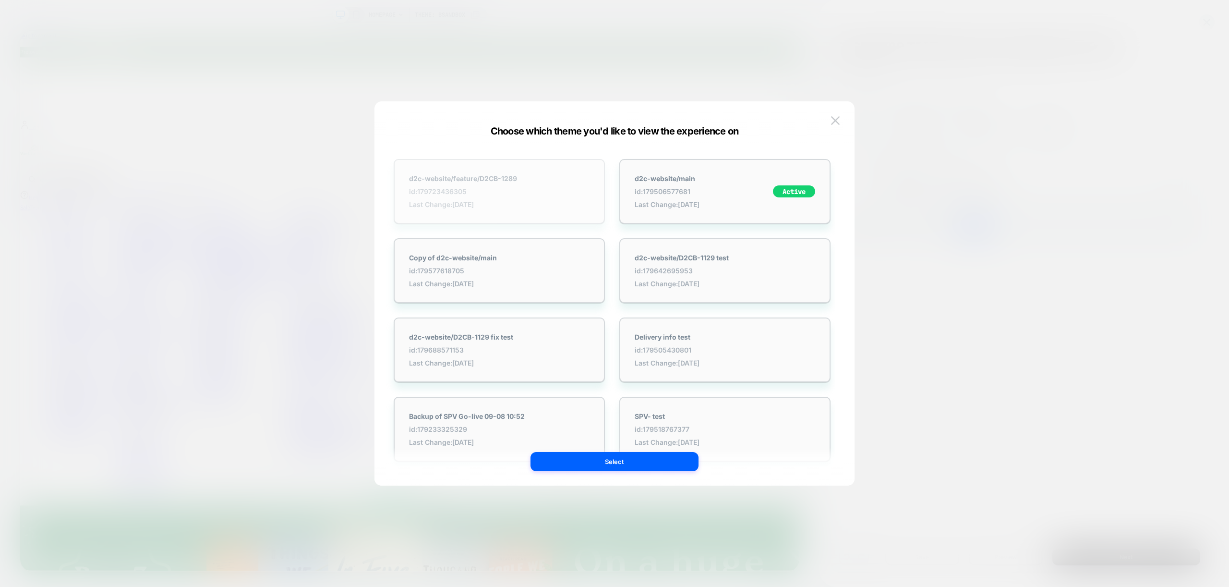
click at [487, 180] on strong "d2c-website/feature/D2CB-1289" at bounding box center [463, 178] width 108 height 8
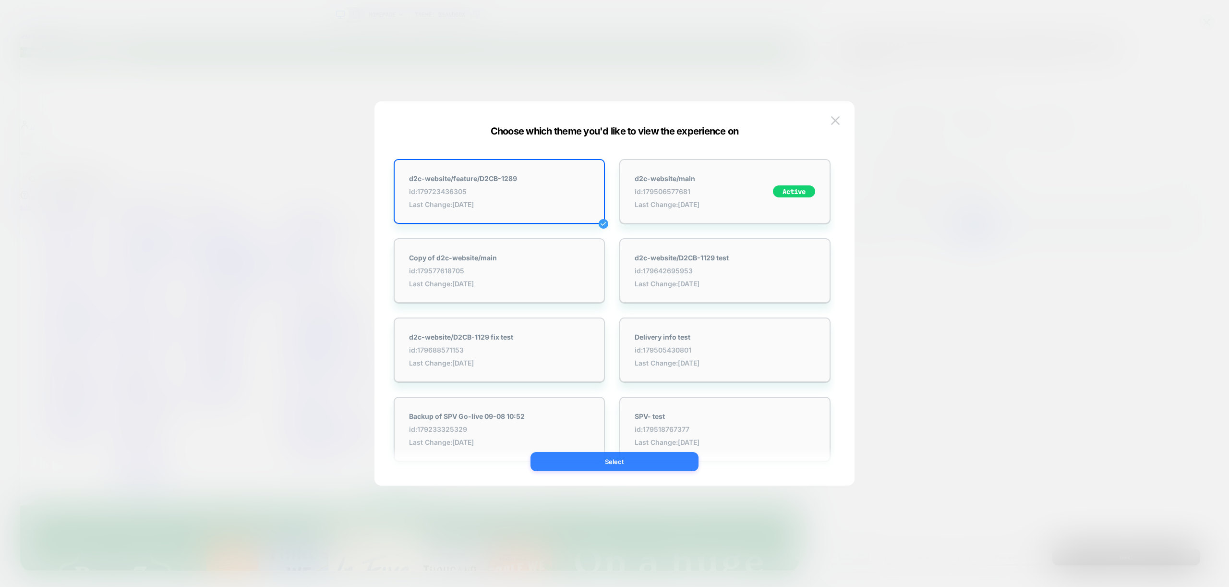
click at [651, 467] on button "Select" at bounding box center [615, 461] width 168 height 19
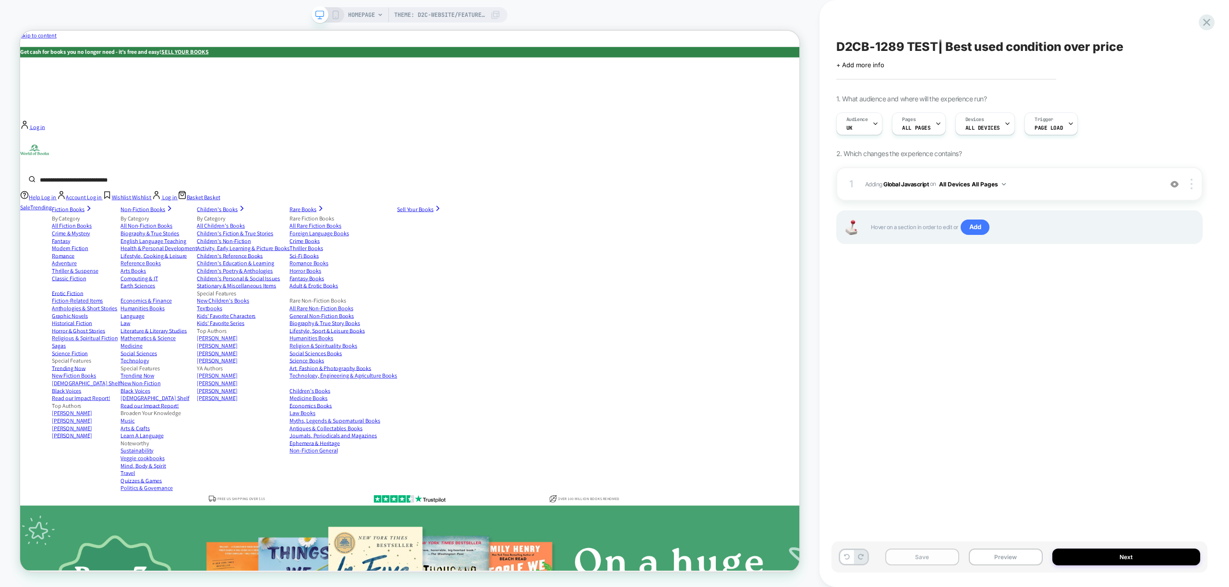
click at [930, 559] on button "Save" at bounding box center [922, 556] width 74 height 17
drag, startPoint x: 960, startPoint y: 311, endPoint x: 986, endPoint y: 204, distance: 109.6
click at [961, 310] on div "D2CB-1289 TEST| Best used condition over price Click to edit experience details…" at bounding box center [1020, 293] width 376 height 567
click at [1007, 557] on button "Preview" at bounding box center [1006, 556] width 74 height 17
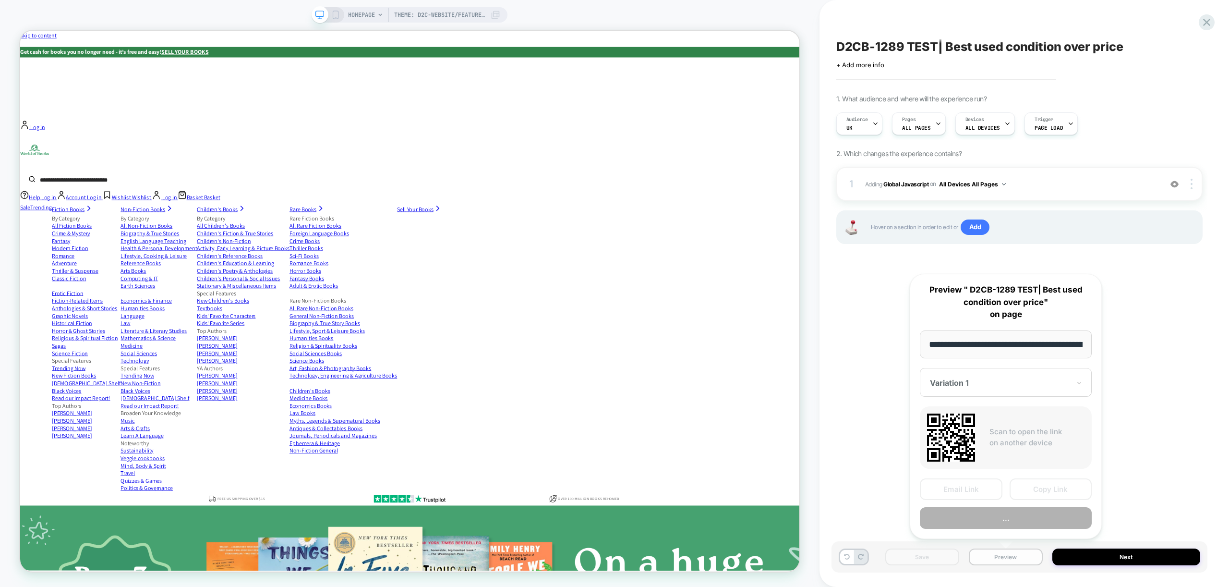
scroll to position [0, 103]
click at [1046, 488] on button "Copy Link" at bounding box center [1051, 490] width 83 height 22
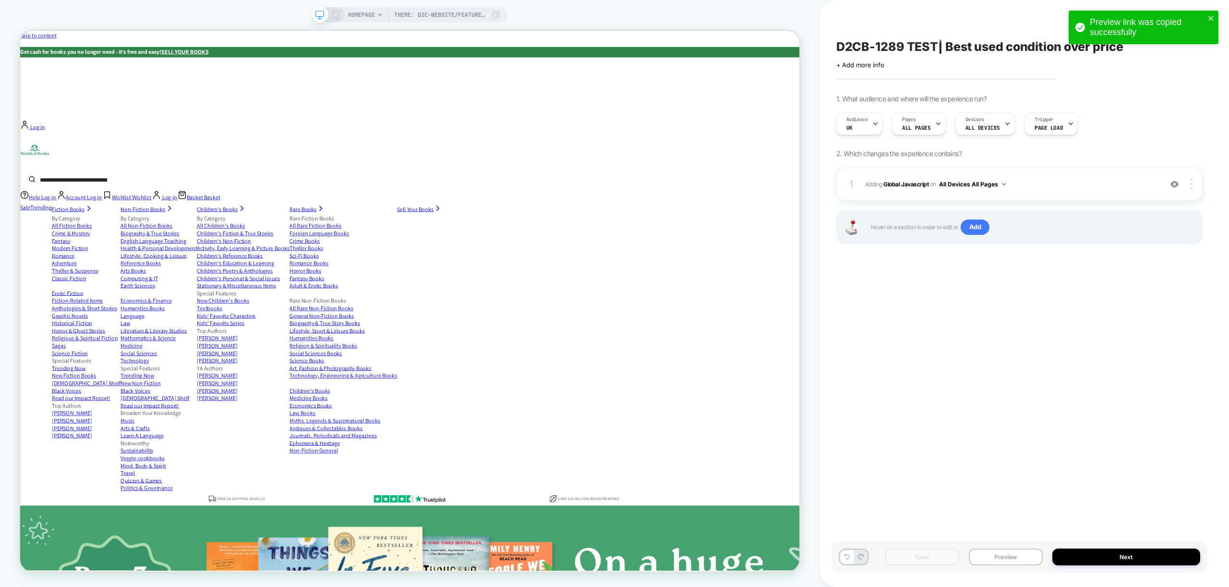
click at [923, 402] on div "D2CB-1289 TEST| Best used condition over price Click to edit experience details…" at bounding box center [1020, 293] width 376 height 567
click at [1207, 27] on icon at bounding box center [1206, 22] width 13 height 13
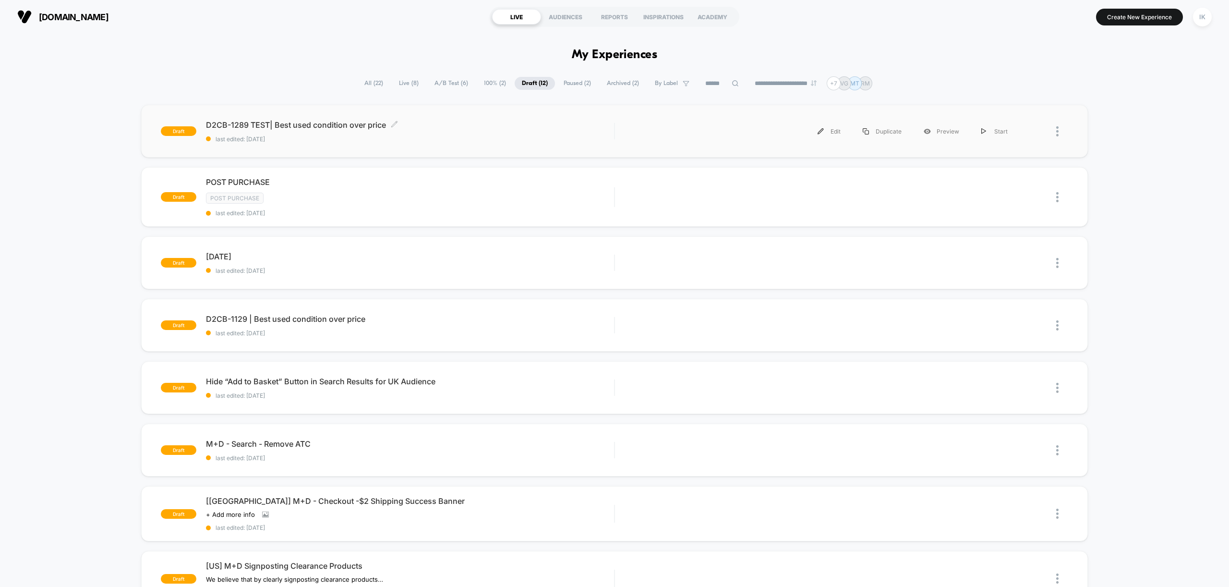
click at [354, 124] on span "D2CB-1289 TEST| Best used condition over price Click to edit experience details" at bounding box center [410, 125] width 408 height 10
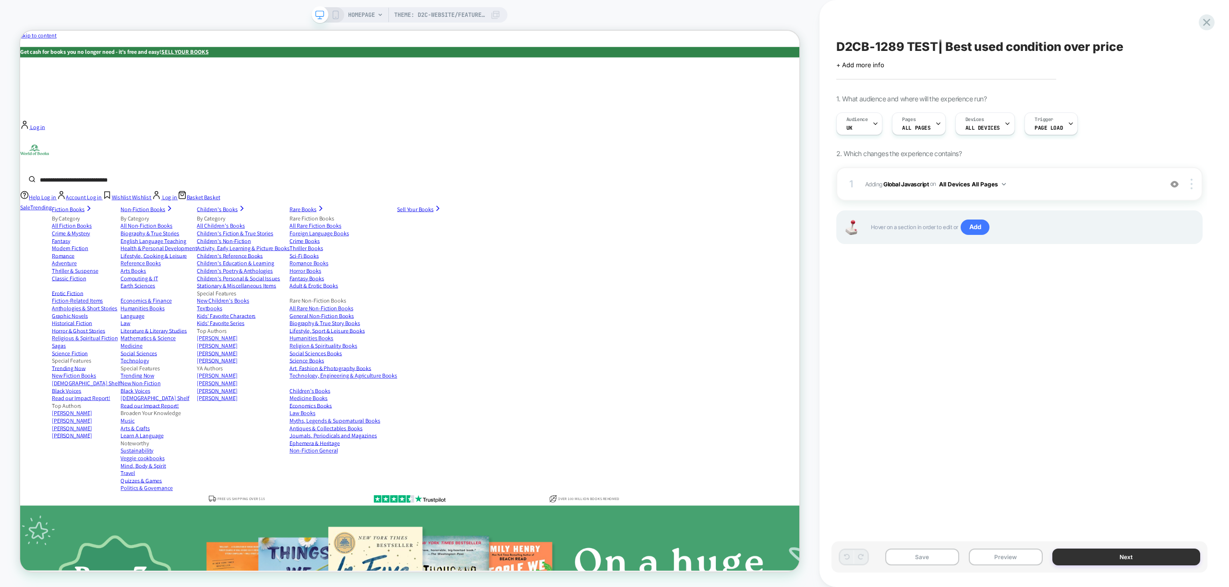
click at [1095, 559] on button "Next" at bounding box center [1126, 556] width 148 height 17
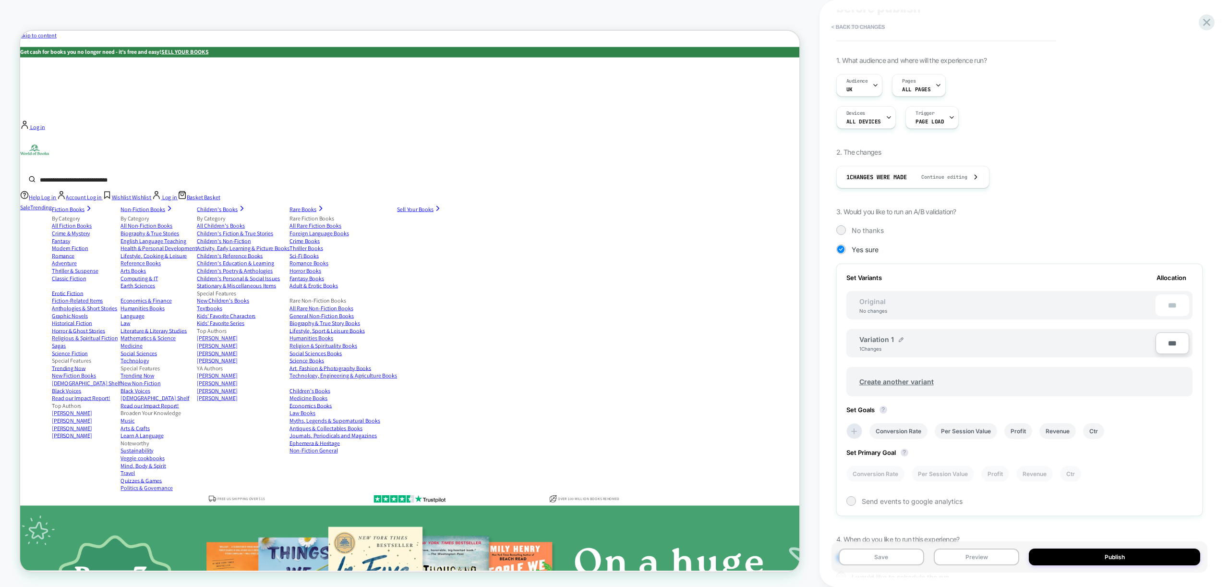
scroll to position [58, 0]
click at [1173, 344] on input "***" at bounding box center [1173, 338] width 34 height 22
type input "***"
type input "**"
type input "***"
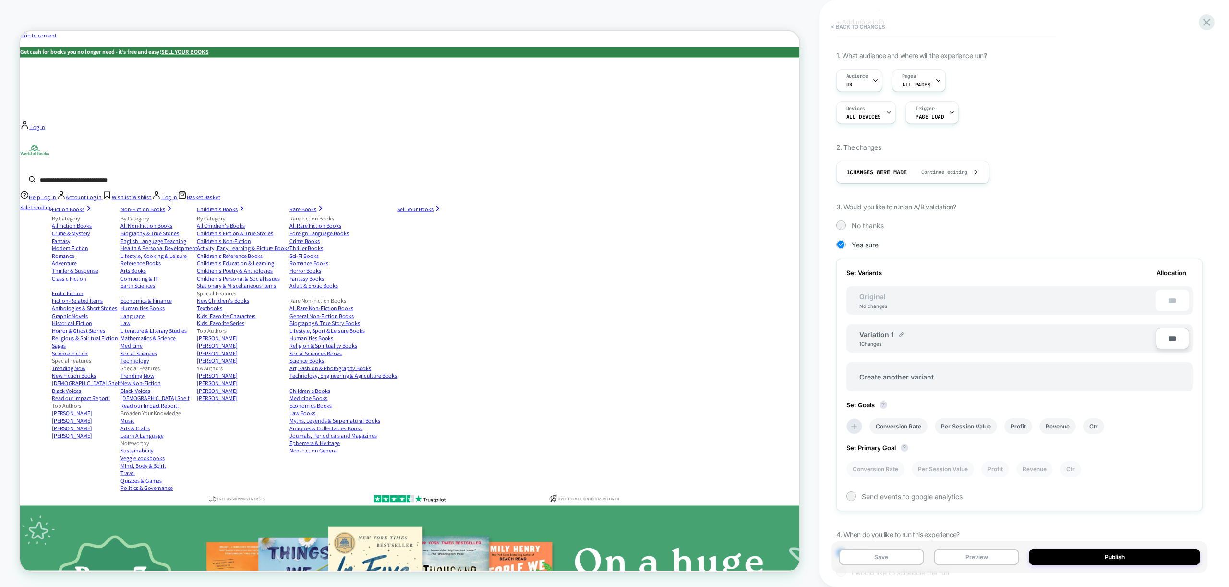
type input "****"
type input "**"
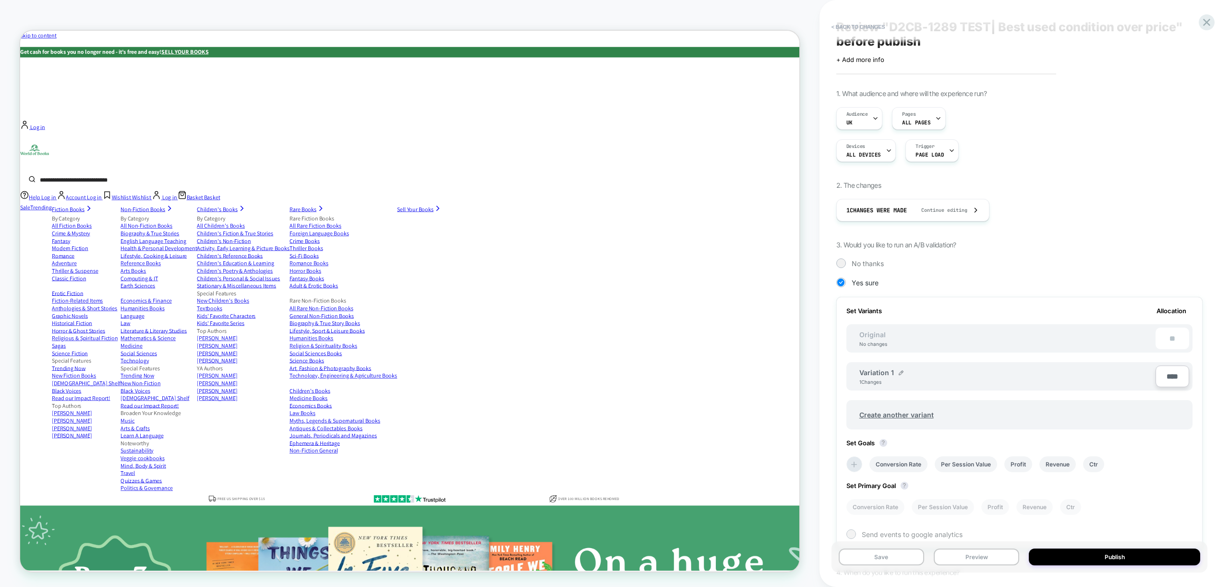
scroll to position [0, 0]
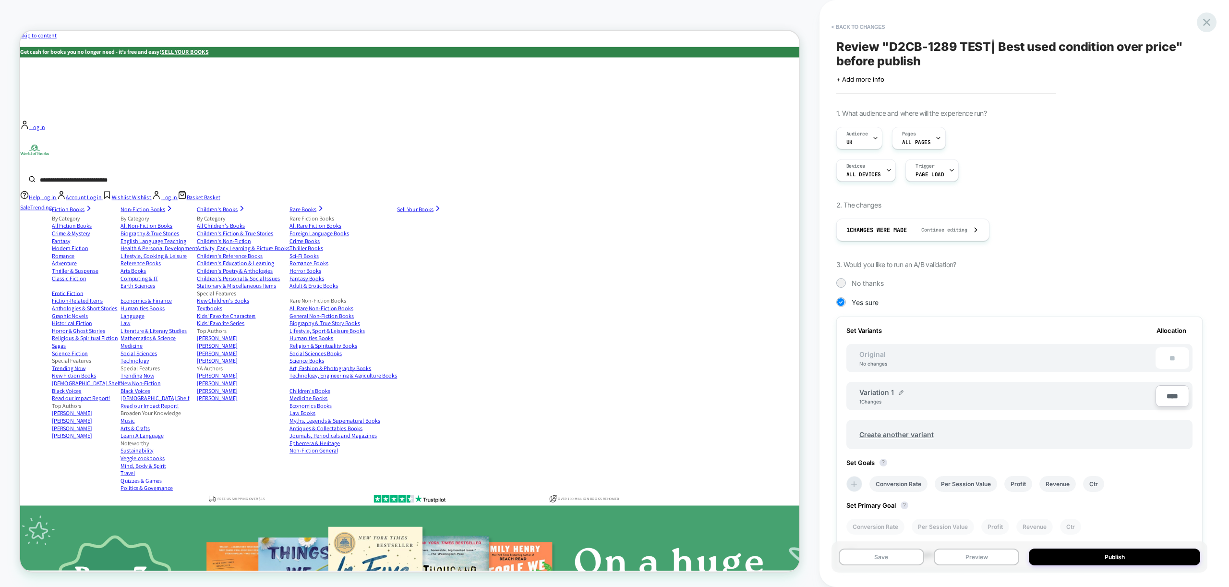
type input "****"
click at [1207, 19] on icon at bounding box center [1206, 22] width 13 height 13
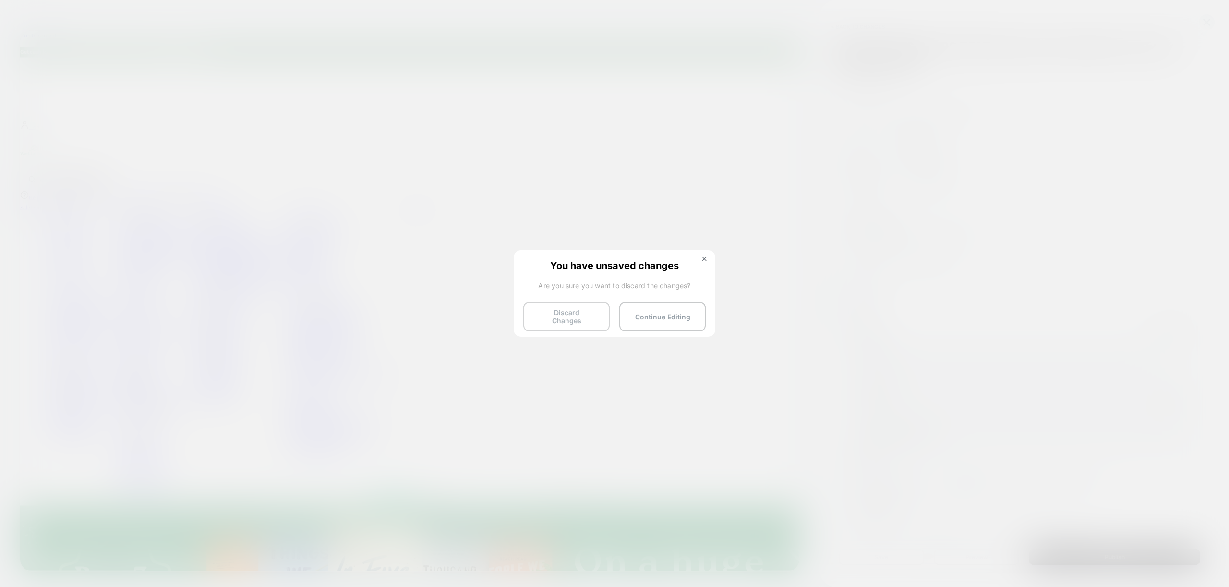
click at [579, 319] on button "Discard Changes" at bounding box center [566, 317] width 86 height 30
